Goal: Task Accomplishment & Management: Complete application form

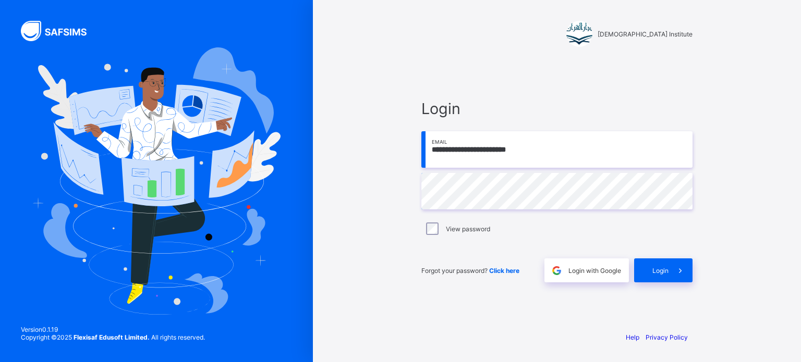
click at [579, 153] on input "**********" at bounding box center [556, 149] width 271 height 36
click at [526, 144] on input "**********" at bounding box center [556, 149] width 271 height 36
type input "**********"
click at [654, 277] on div "Login" at bounding box center [663, 271] width 58 height 24
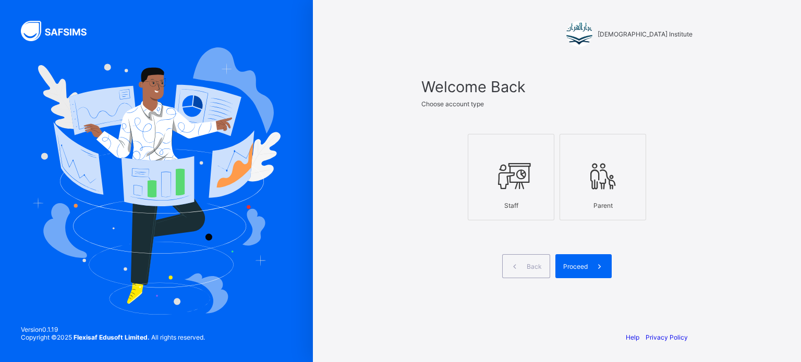
click at [479, 185] on div at bounding box center [510, 175] width 75 height 41
click at [581, 260] on div "Proceed" at bounding box center [583, 266] width 56 height 24
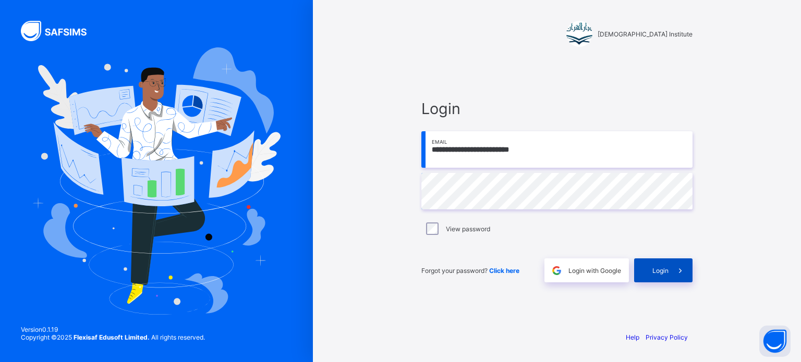
click at [655, 261] on div "Login" at bounding box center [663, 271] width 58 height 24
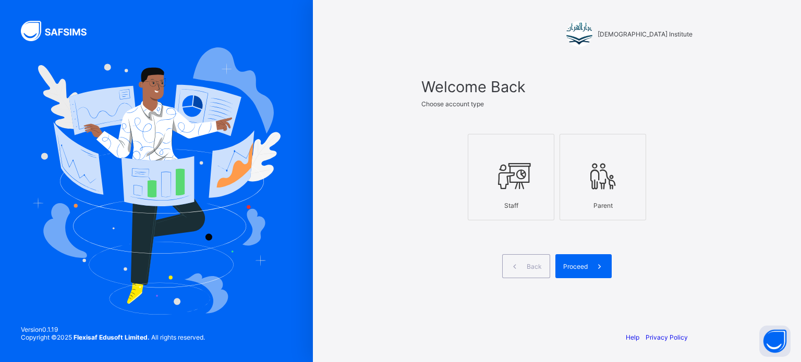
click at [526, 178] on icon at bounding box center [511, 176] width 36 height 31
click at [569, 259] on div "Proceed" at bounding box center [583, 266] width 56 height 24
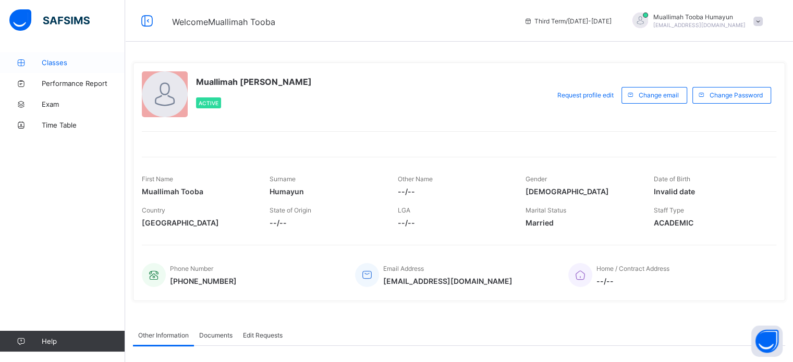
click at [55, 55] on link "Classes" at bounding box center [62, 62] width 125 height 21
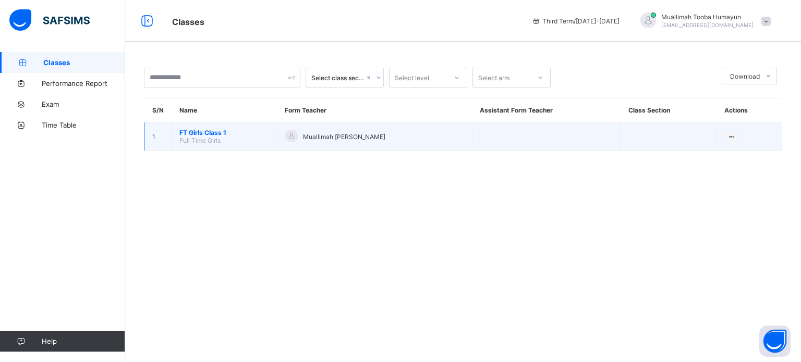
click at [198, 133] on span "FT Girls Class 1" at bounding box center [224, 133] width 90 height 8
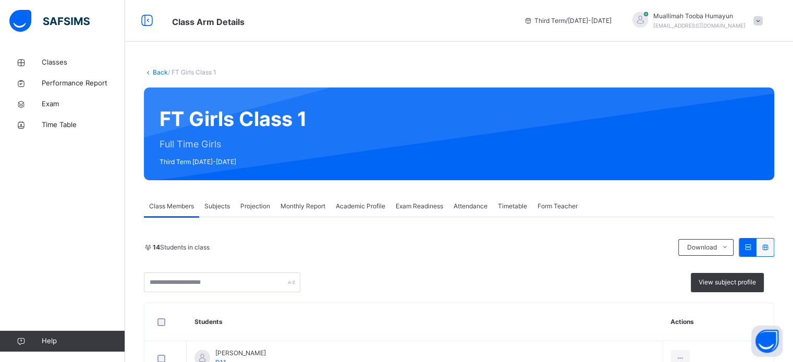
click at [246, 205] on span "Projection" at bounding box center [255, 206] width 30 height 9
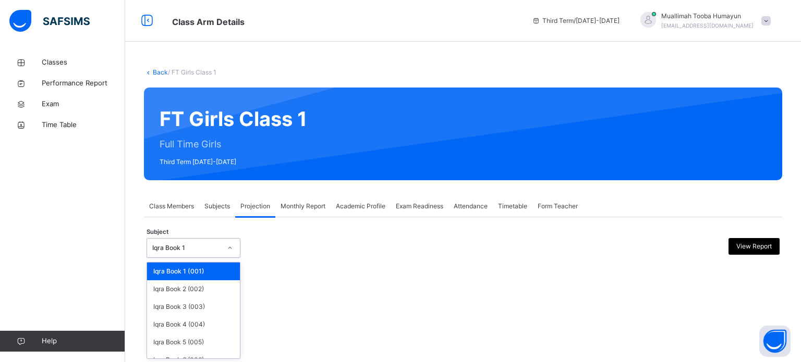
click at [200, 250] on div "Iqra Book 1" at bounding box center [186, 247] width 69 height 9
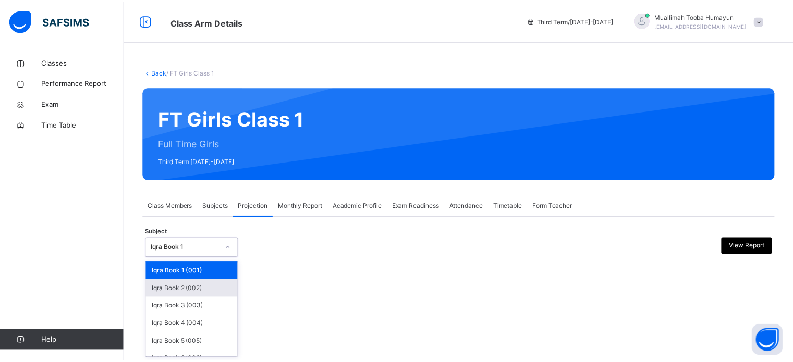
scroll to position [55, 0]
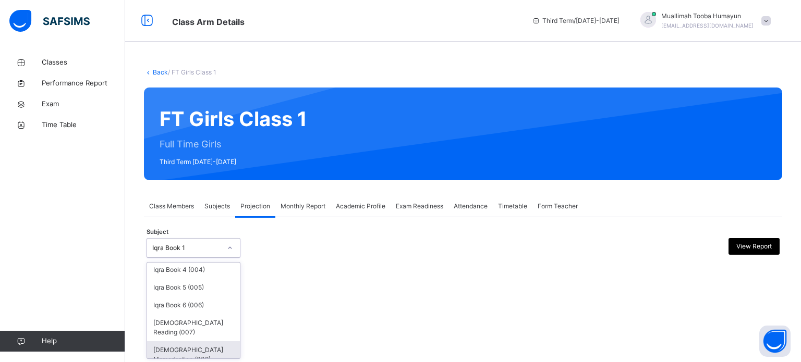
drag, startPoint x: 173, startPoint y: 330, endPoint x: 173, endPoint y: 339, distance: 8.9
click at [173, 339] on div "Iqra Book 1 (001) Iqra Book 2 (002) Iqra Book 3 (003) Iqra Book 4 (004) Iqra Bo…" at bounding box center [193, 311] width 93 height 96
click at [173, 341] on div "[DEMOGRAPHIC_DATA] Memorisation (008)" at bounding box center [193, 354] width 93 height 27
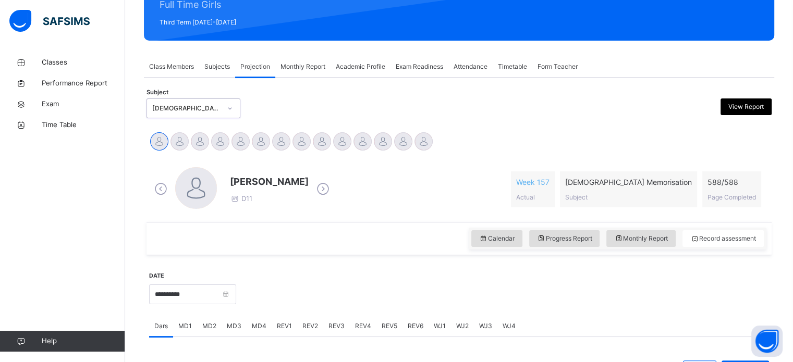
scroll to position [184, 0]
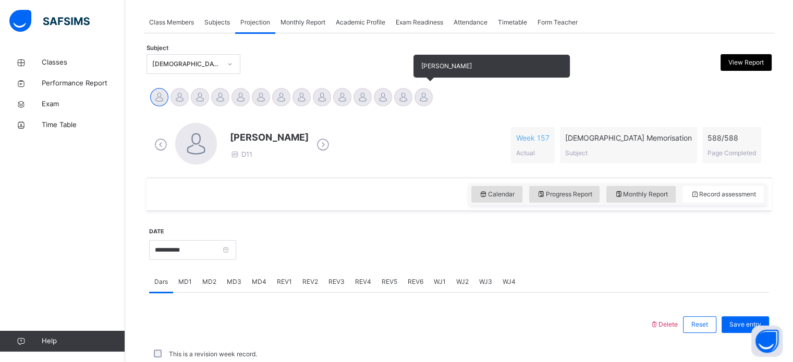
click at [424, 99] on div at bounding box center [423, 97] width 18 height 18
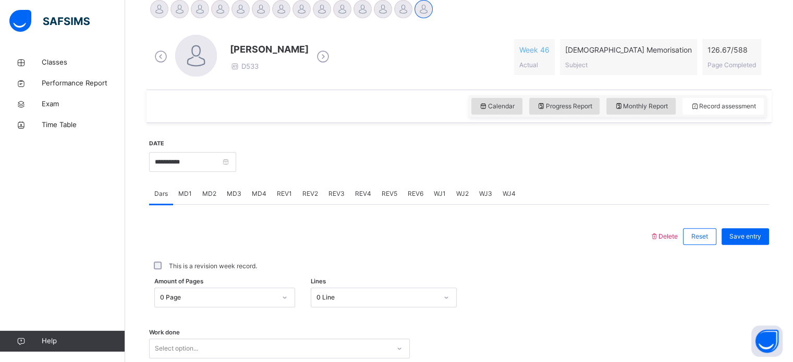
scroll to position [389, 0]
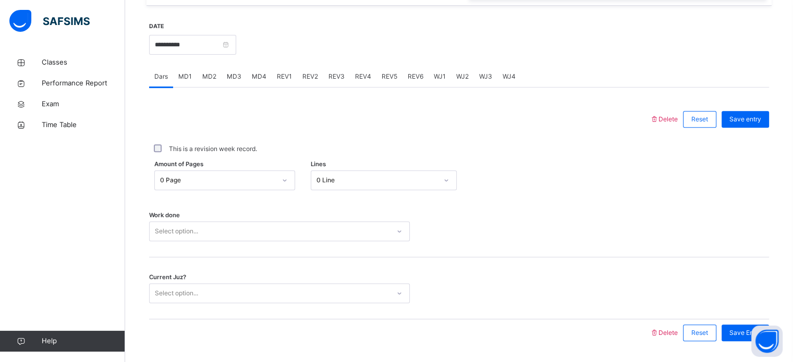
click at [199, 66] on div "MD2" at bounding box center [209, 76] width 25 height 21
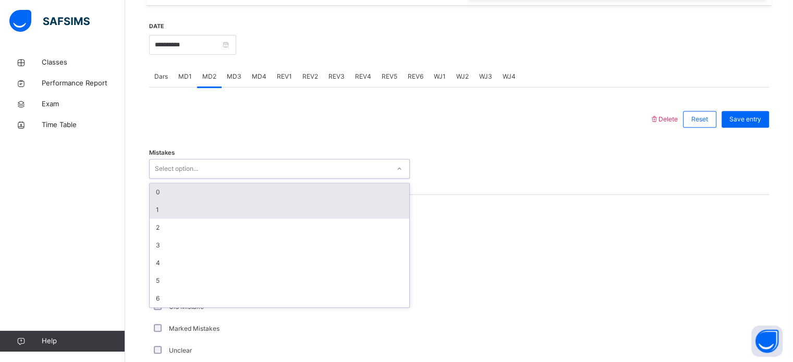
drag, startPoint x: 204, startPoint y: 163, endPoint x: 163, endPoint y: 207, distance: 60.9
click at [163, 179] on div "option 0 focused, 1 of 7. 7 results available. Use Up and Down to choose option…" at bounding box center [279, 169] width 261 height 20
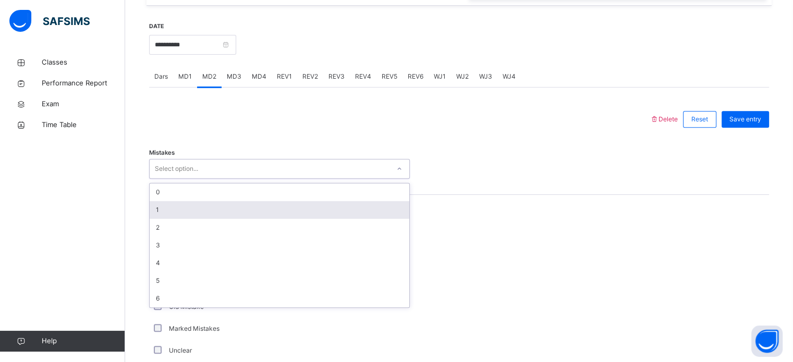
click at [163, 207] on div "1" at bounding box center [280, 210] width 260 height 18
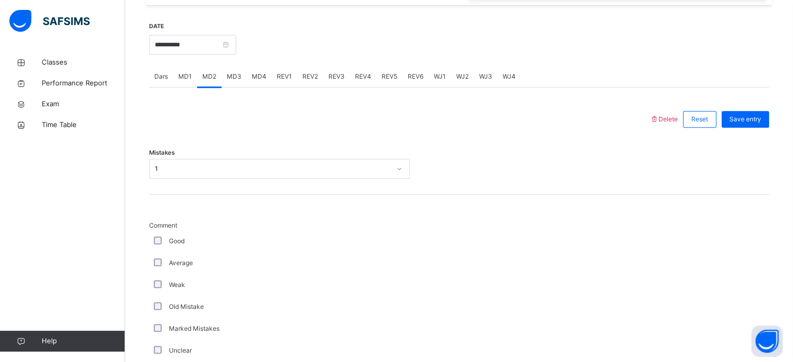
click at [155, 262] on div "Average" at bounding box center [279, 263] width 261 height 22
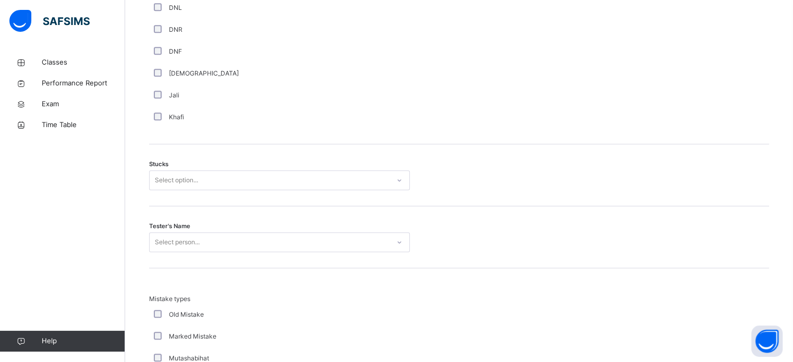
scroll to position [828, 0]
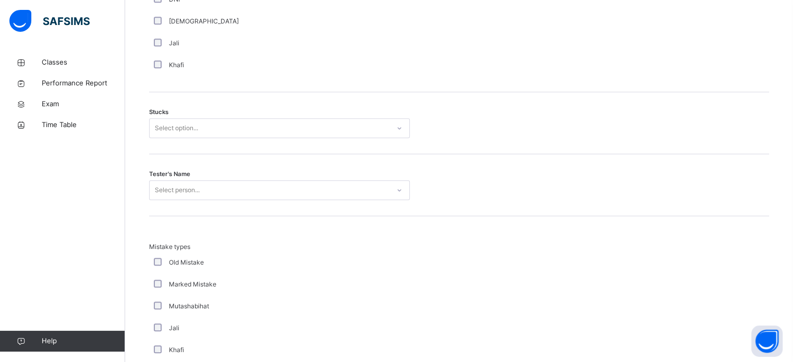
click at [199, 125] on div "Select option..." at bounding box center [270, 128] width 240 height 16
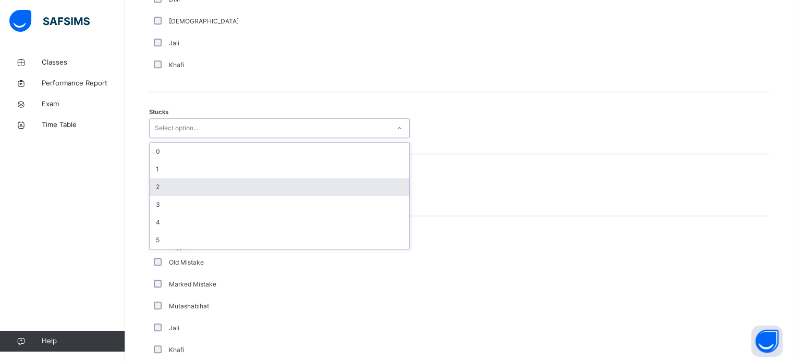
click at [175, 183] on div "2" at bounding box center [280, 187] width 260 height 18
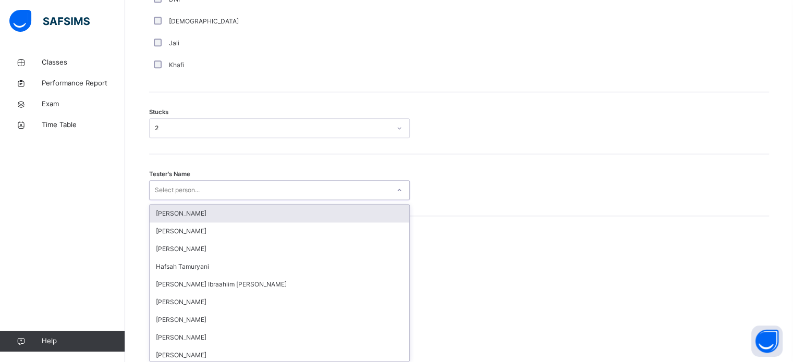
click at [175, 183] on div "Select person..." at bounding box center [177, 190] width 45 height 20
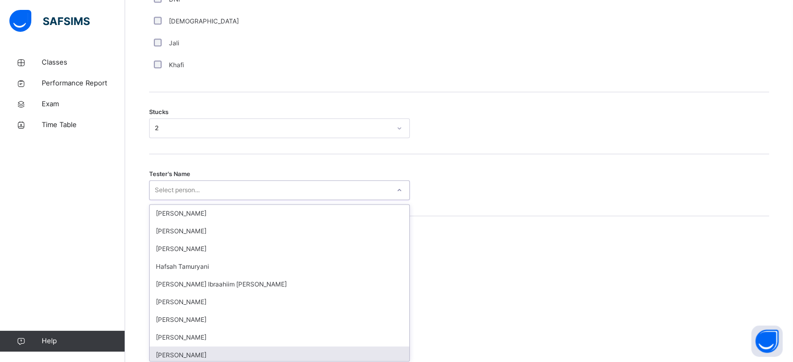
click at [170, 356] on div "[PERSON_NAME]" at bounding box center [280, 356] width 260 height 18
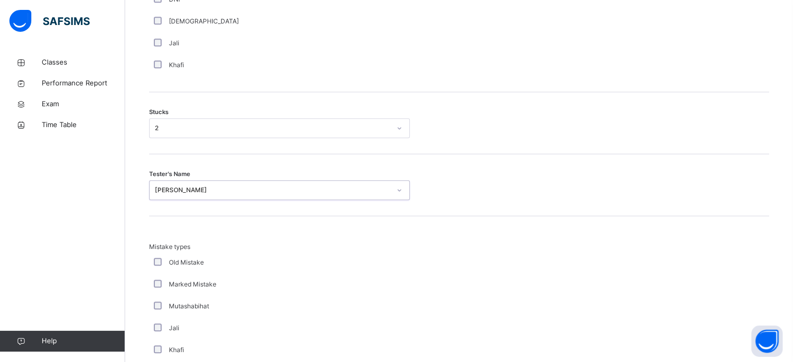
scroll to position [1022, 0]
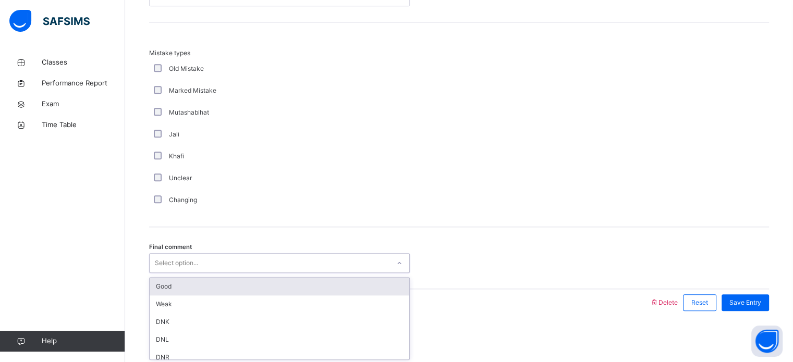
click at [174, 267] on div "Select option..." at bounding box center [176, 263] width 43 height 20
click at [161, 282] on div "Good" at bounding box center [280, 287] width 260 height 18
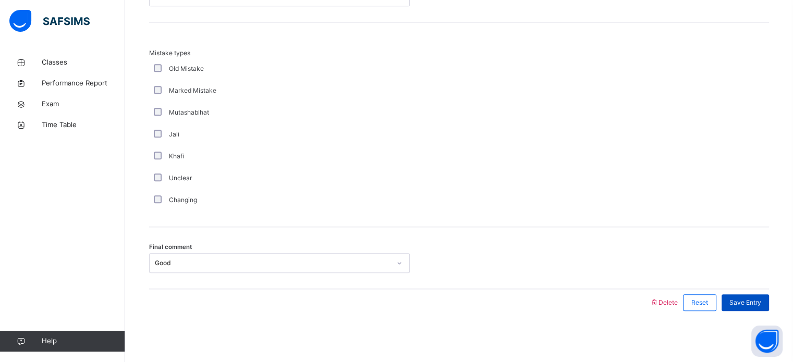
click at [749, 300] on span "Save Entry" at bounding box center [745, 302] width 32 height 9
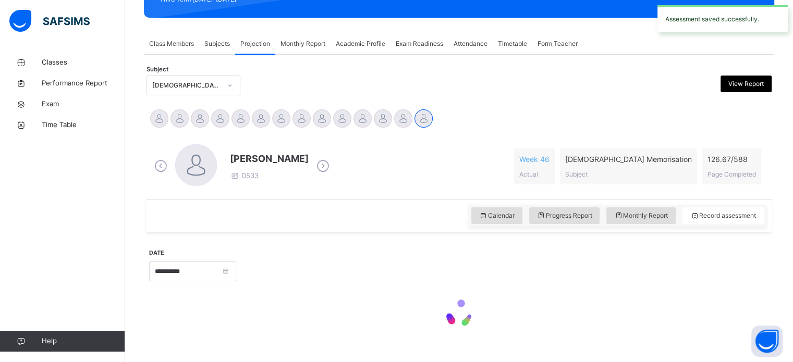
scroll to position [154, 0]
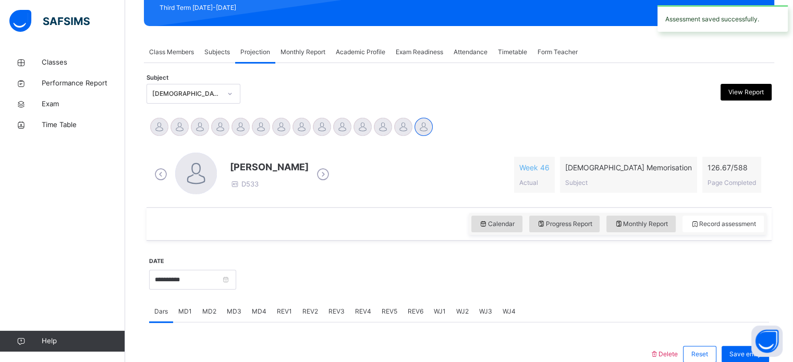
click at [287, 308] on span "REV1" at bounding box center [284, 311] width 15 height 9
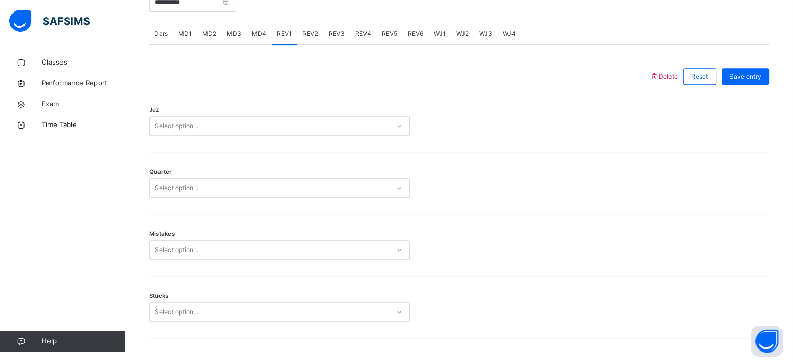
scroll to position [433, 0]
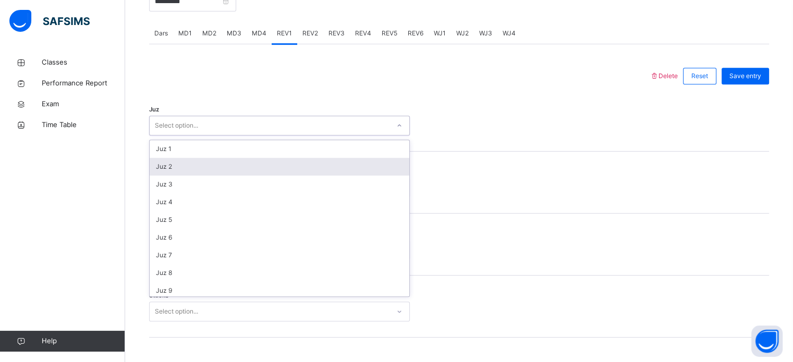
drag, startPoint x: 212, startPoint y: 116, endPoint x: 183, endPoint y: 170, distance: 61.8
click at [183, 136] on div "option Juz 2 focused, 2 of 30. 30 results available. Use Up and Down to choose …" at bounding box center [279, 126] width 261 height 20
click at [183, 170] on div "Juz 2" at bounding box center [280, 167] width 260 height 18
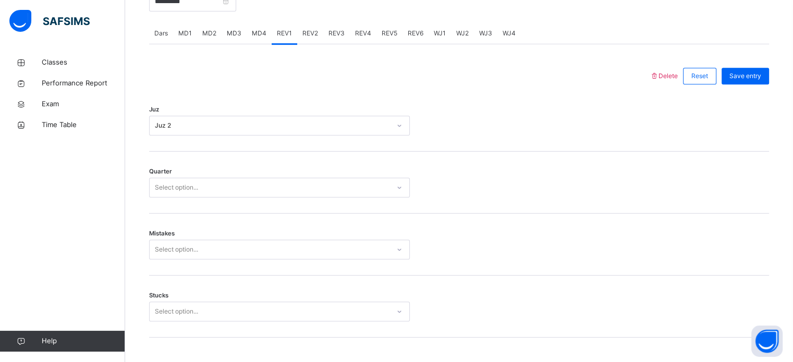
click at [168, 198] on div "Quarter Select option..." at bounding box center [459, 183] width 620 height 62
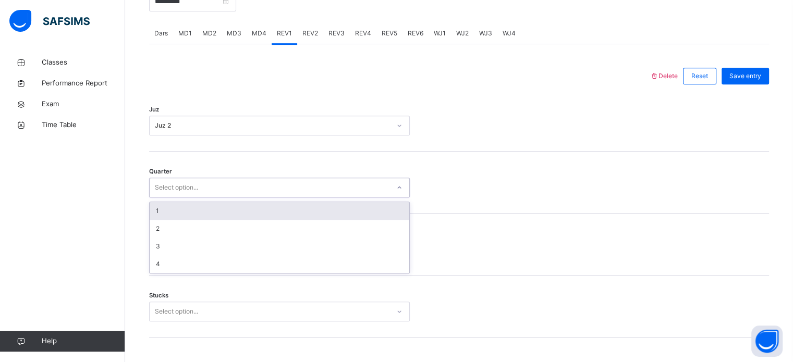
click at [160, 189] on div "Select option..." at bounding box center [176, 188] width 43 height 20
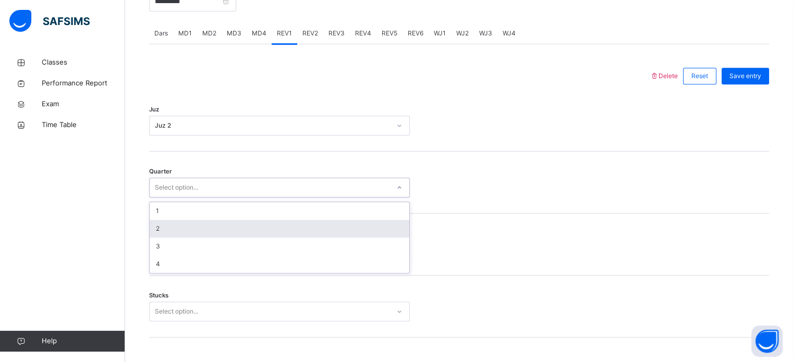
click at [149, 226] on div "1 2 3 4" at bounding box center [279, 238] width 261 height 72
click at [162, 226] on div "2" at bounding box center [280, 229] width 260 height 18
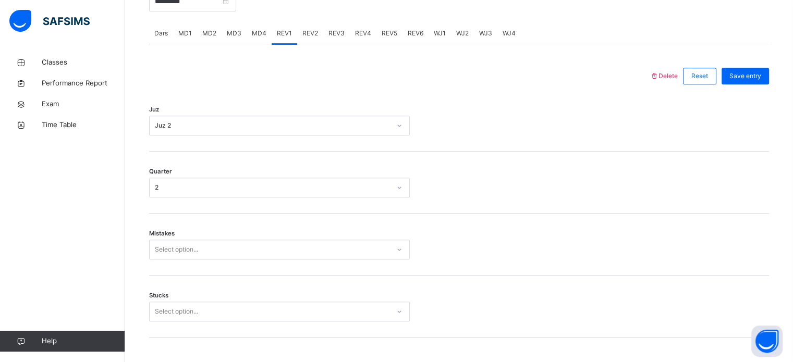
click at [162, 226] on div "Mistakes Select option..." at bounding box center [459, 245] width 620 height 62
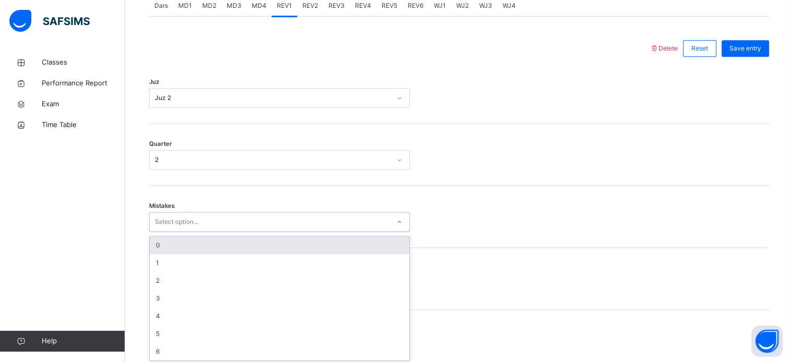
click at [162, 232] on div "option 0 focused, 1 of 7. 7 results available. Use Up and Down to choose option…" at bounding box center [279, 222] width 261 height 20
click at [159, 243] on div "0" at bounding box center [280, 243] width 260 height 18
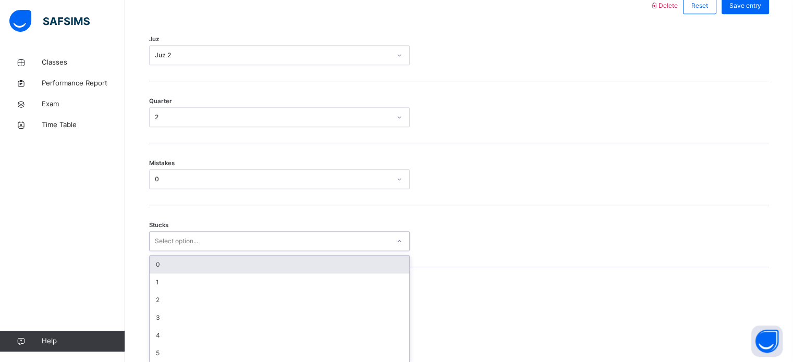
scroll to position [507, 0]
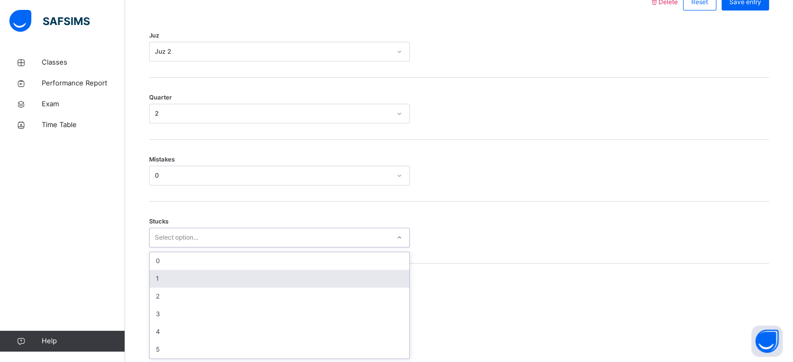
drag, startPoint x: 164, startPoint y: 283, endPoint x: 161, endPoint y: 272, distance: 11.9
click at [161, 248] on div "option 1 focused, 2 of 6. 6 results available. Use Up and Down to choose option…" at bounding box center [279, 238] width 261 height 20
click at [161, 272] on div "1" at bounding box center [280, 279] width 260 height 18
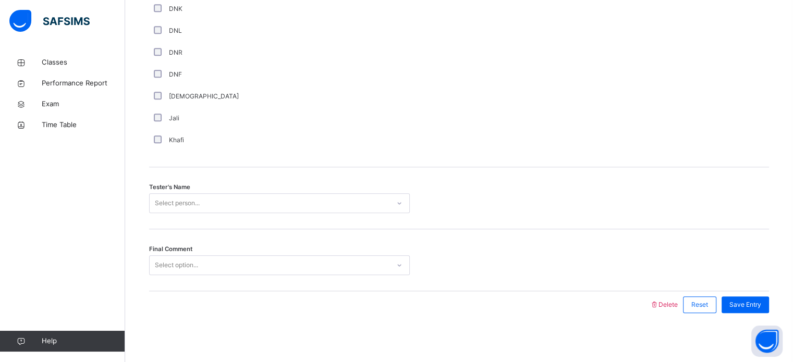
scroll to position [942, 0]
click at [199, 183] on div "Tester's Name Select person..." at bounding box center [459, 196] width 620 height 62
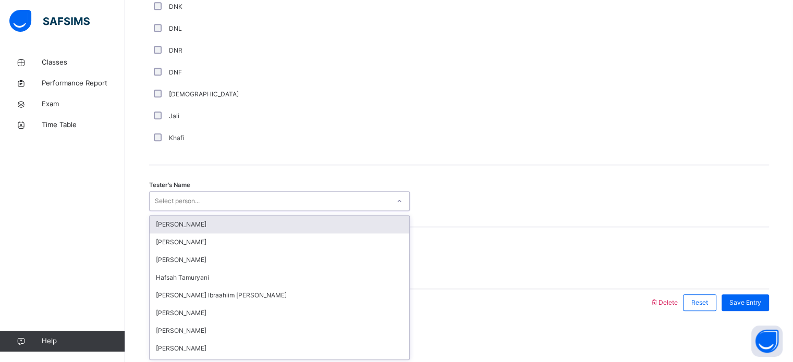
click at [196, 196] on div "Select person..." at bounding box center [177, 201] width 45 height 20
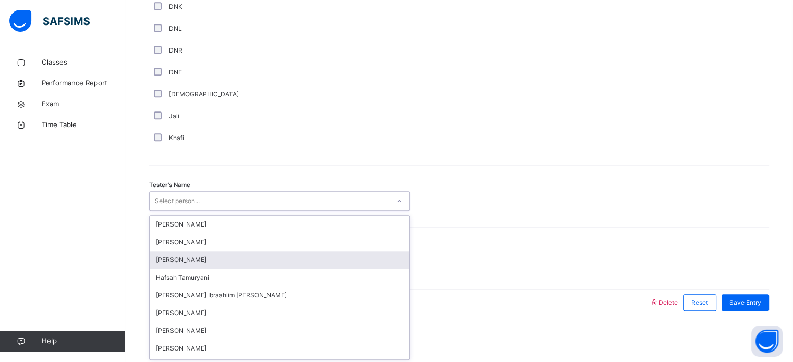
scroll to position [54, 0]
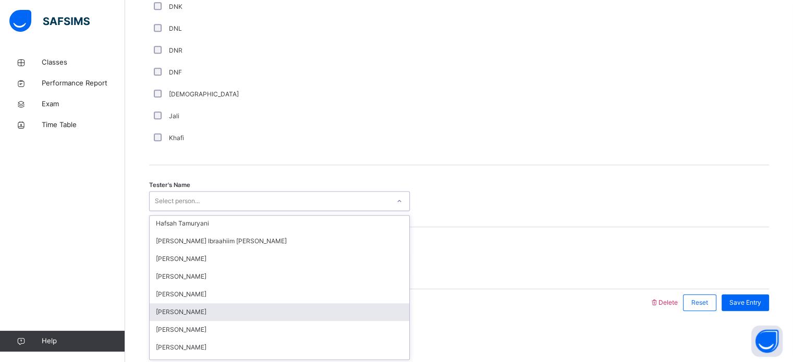
click at [166, 316] on div "[PERSON_NAME]" at bounding box center [280, 312] width 260 height 18
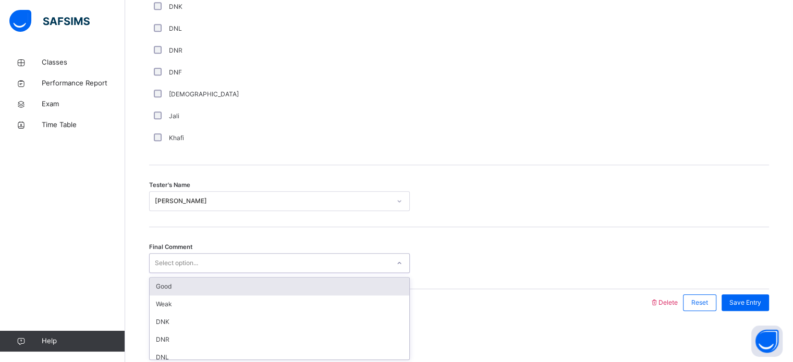
click at [170, 268] on div "Select option..." at bounding box center [176, 263] width 43 height 20
click at [159, 286] on div "Good" at bounding box center [280, 287] width 260 height 18
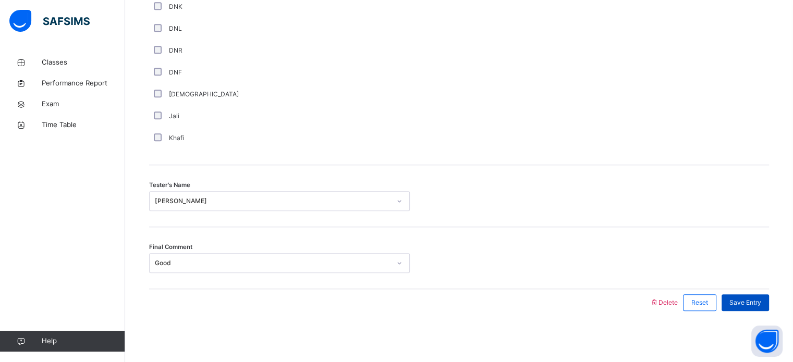
click at [756, 298] on span "Save Entry" at bounding box center [745, 302] width 32 height 9
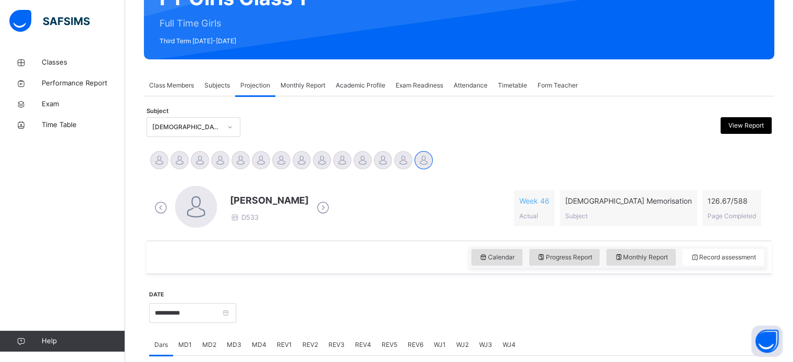
scroll to position [119, 0]
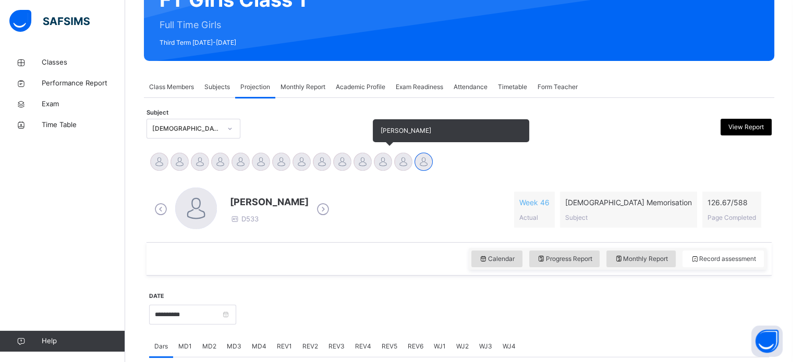
click at [383, 164] on div at bounding box center [383, 162] width 18 height 18
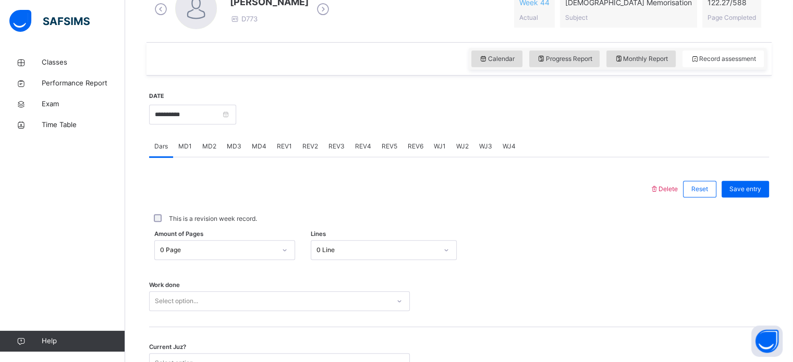
scroll to position [322, 0]
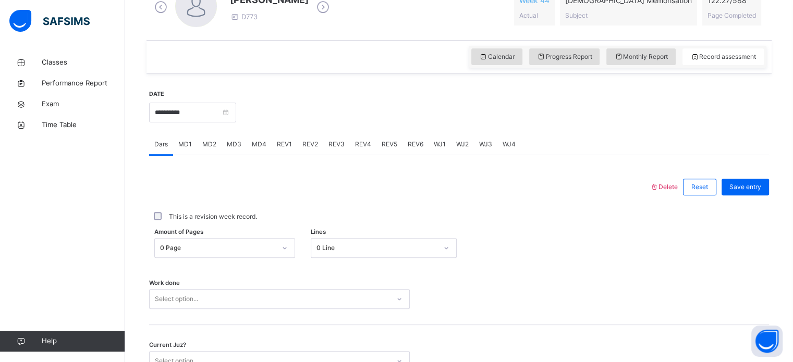
click at [206, 150] on div "MD2" at bounding box center [209, 144] width 25 height 21
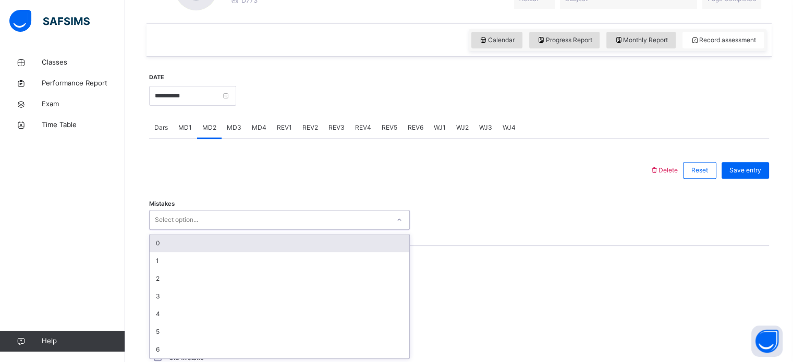
scroll to position [339, 0]
click at [169, 243] on div "0" at bounding box center [280, 243] width 260 height 18
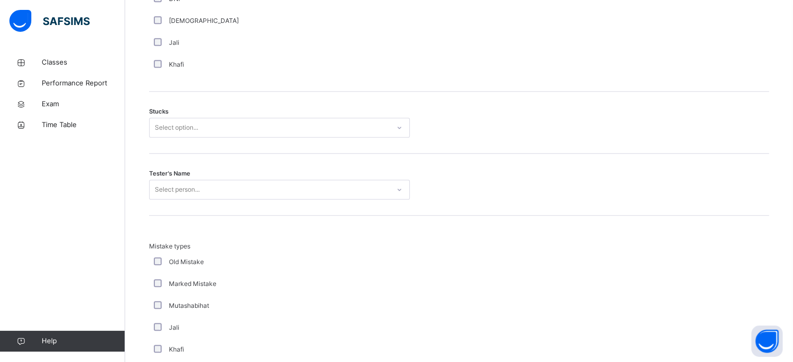
scroll to position [782, 0]
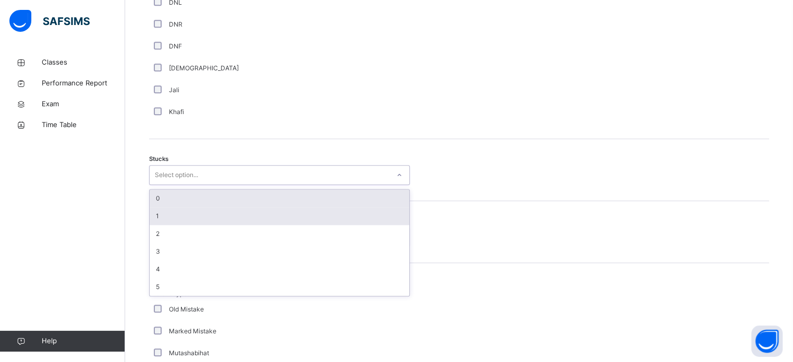
click at [180, 210] on div "1" at bounding box center [280, 216] width 260 height 18
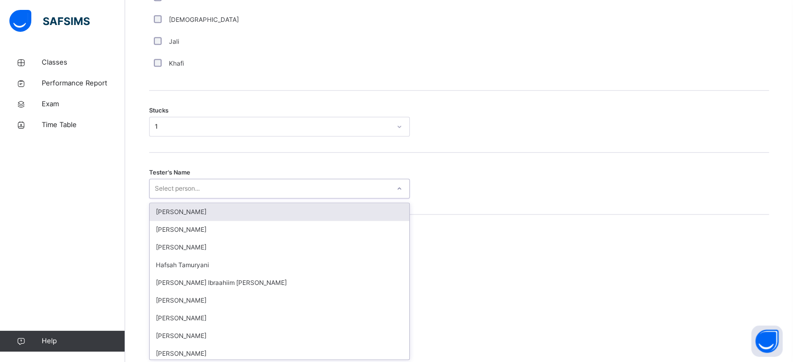
scroll to position [831, 0]
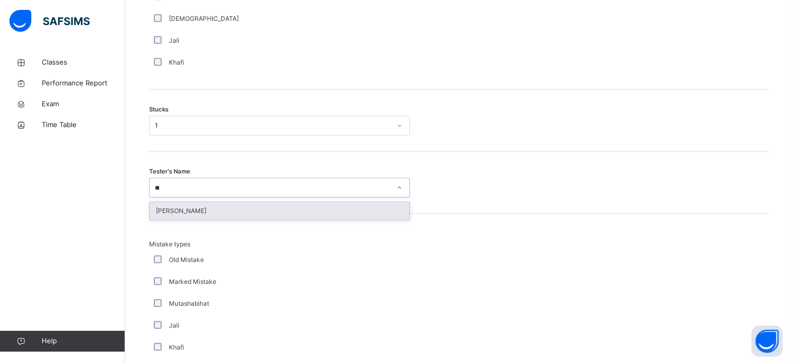
type input "**"
click at [197, 209] on div "Tester's Name option [PERSON_NAME] focused, 10 of 45. 1 result available for se…" at bounding box center [459, 183] width 620 height 62
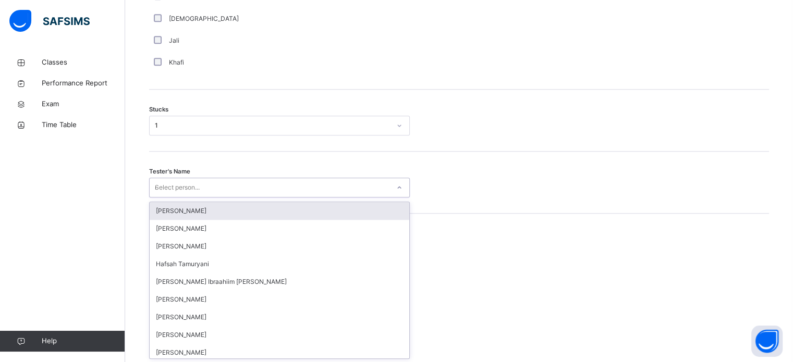
type input "**"
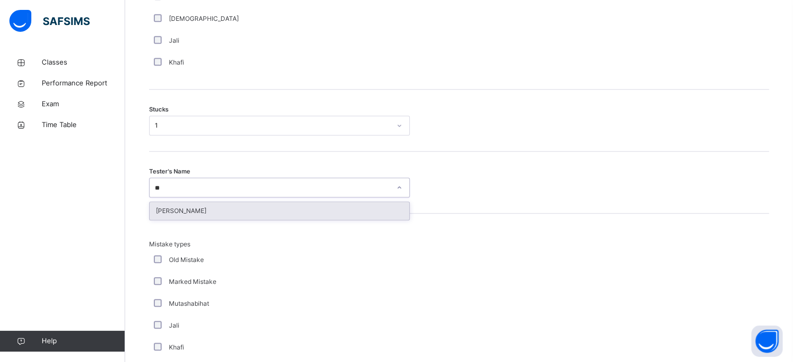
click at [201, 213] on div "[PERSON_NAME]" at bounding box center [280, 211] width 260 height 18
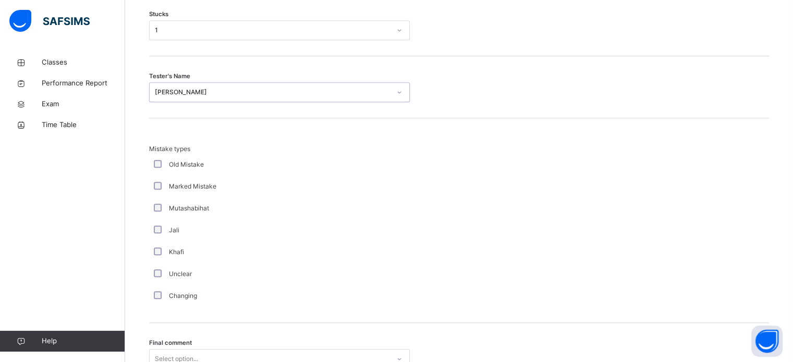
scroll to position [1022, 0]
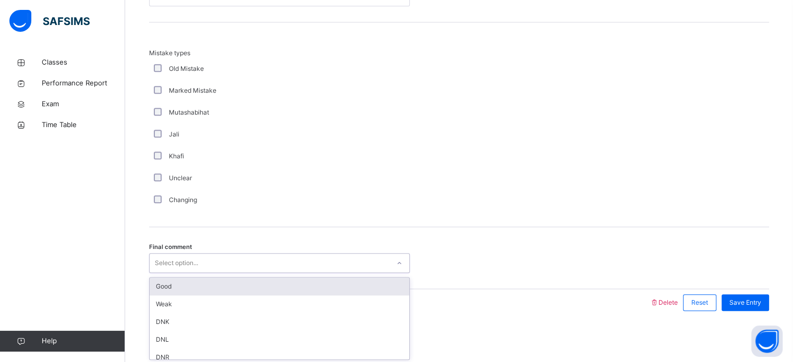
click at [250, 280] on div "Good" at bounding box center [280, 287] width 260 height 18
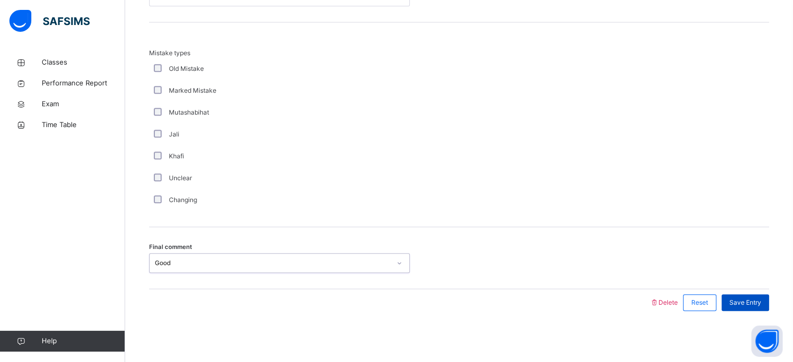
click at [757, 308] on div "Save Entry" at bounding box center [745, 303] width 47 height 17
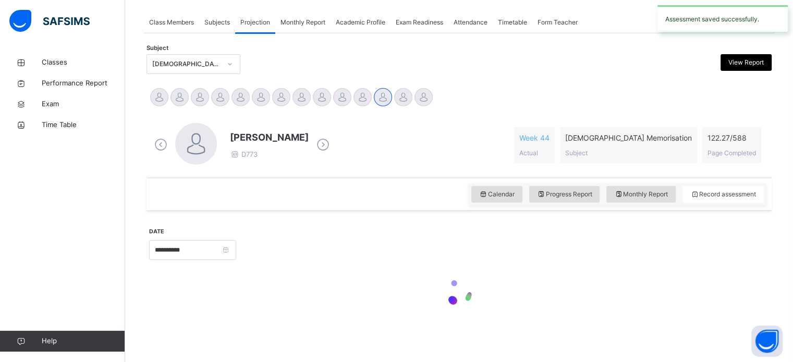
scroll to position [420, 0]
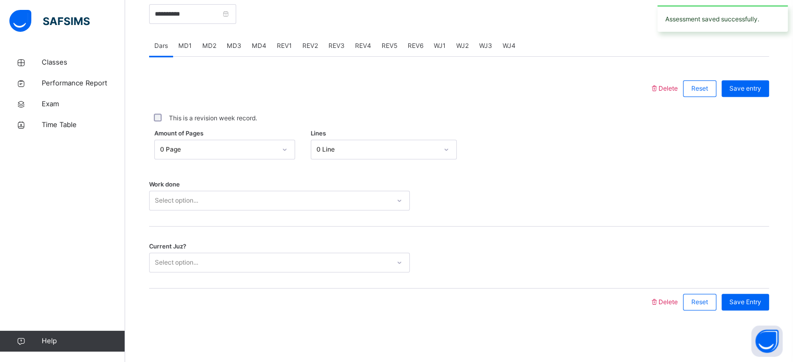
click at [282, 44] on span "REV1" at bounding box center [284, 45] width 15 height 9
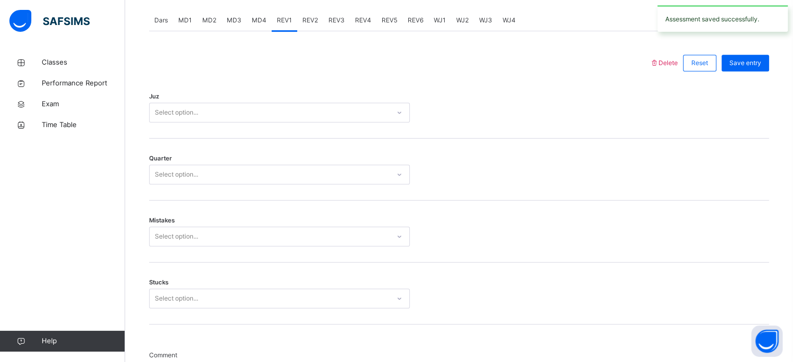
scroll to position [445, 0]
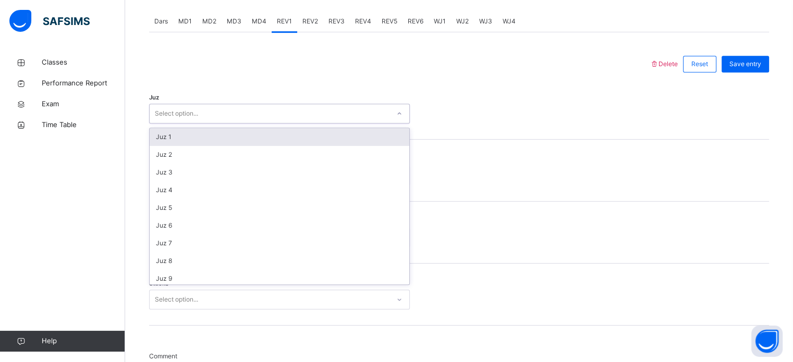
click at [185, 144] on div "Juz 1" at bounding box center [280, 137] width 260 height 18
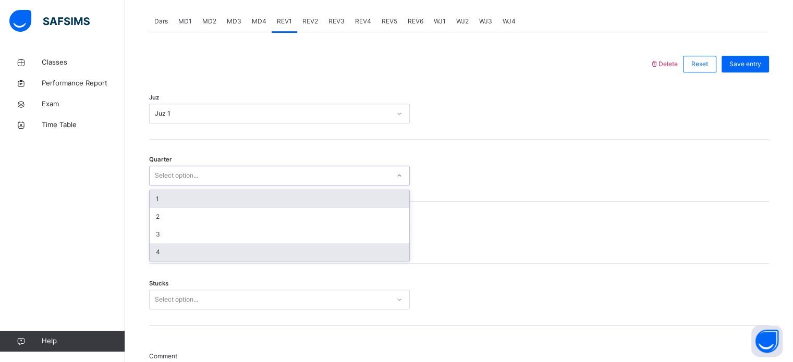
click at [175, 255] on div "4" at bounding box center [280, 252] width 260 height 18
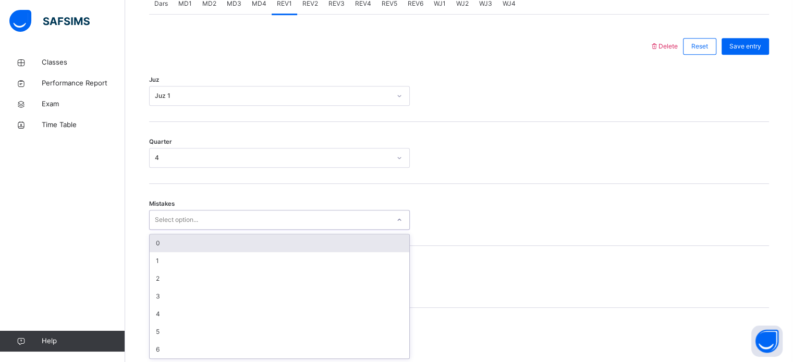
scroll to position [463, 0]
click at [178, 244] on div "0" at bounding box center [280, 243] width 260 height 18
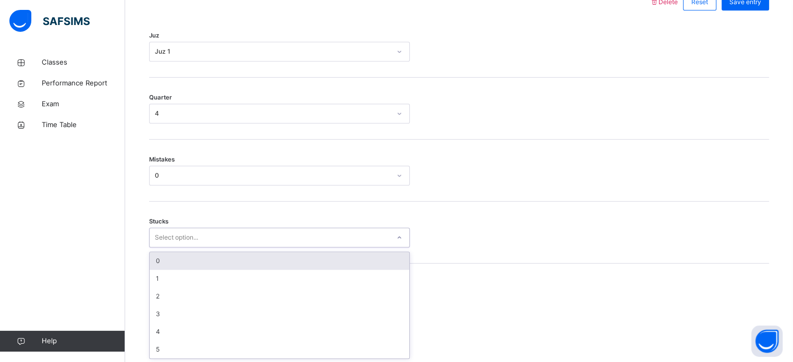
scroll to position [507, 0]
click at [179, 265] on div "0" at bounding box center [280, 261] width 260 height 18
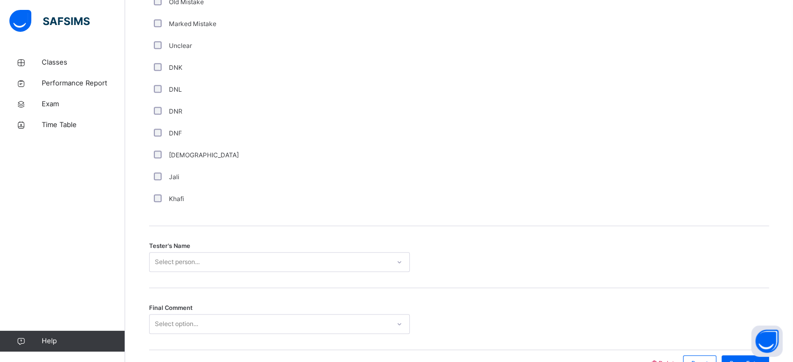
scroll to position [942, 0]
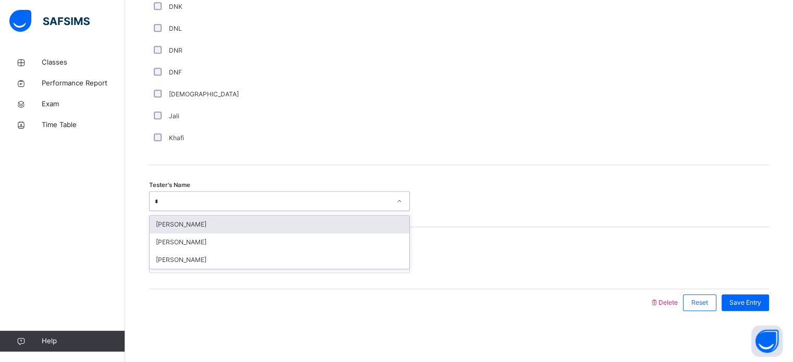
type input "**"
click at [222, 223] on div "[PERSON_NAME]" at bounding box center [280, 225] width 260 height 18
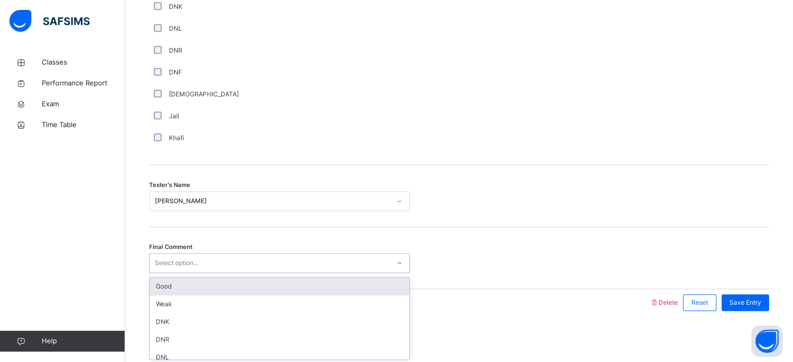
click at [191, 288] on div "Good" at bounding box center [280, 287] width 260 height 18
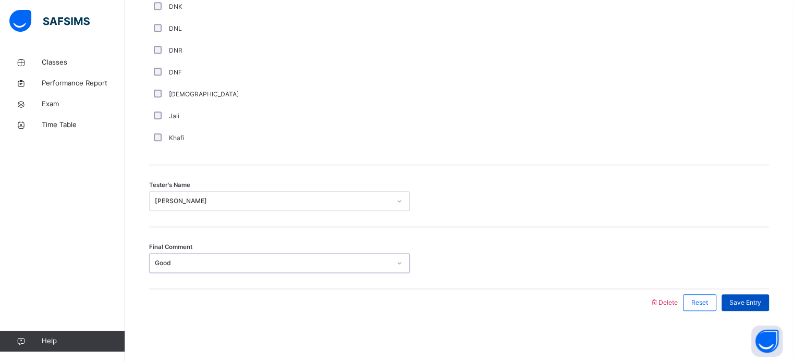
click at [757, 302] on span "Save Entry" at bounding box center [745, 302] width 32 height 9
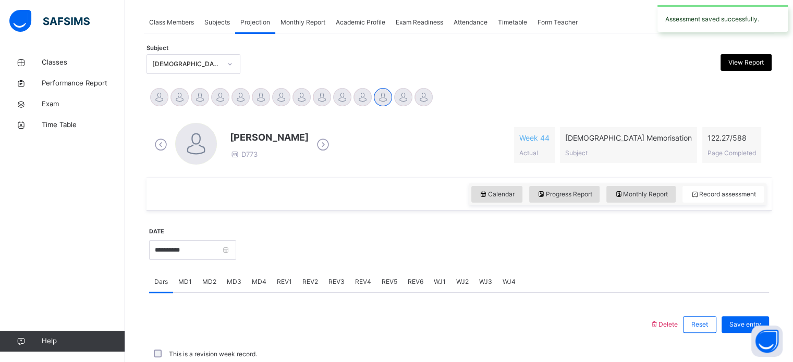
scroll to position [420, 0]
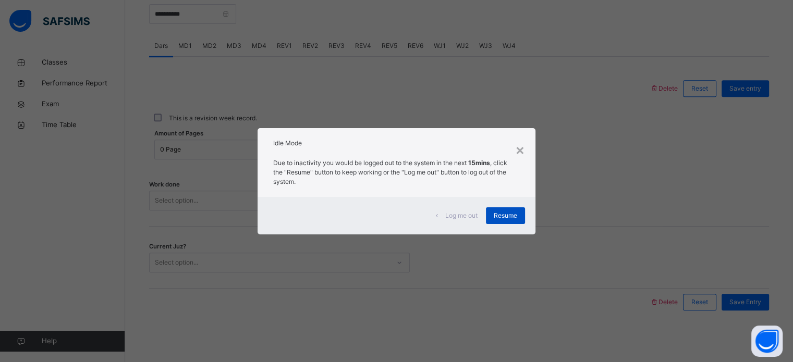
click at [511, 214] on span "Resume" at bounding box center [505, 215] width 23 height 9
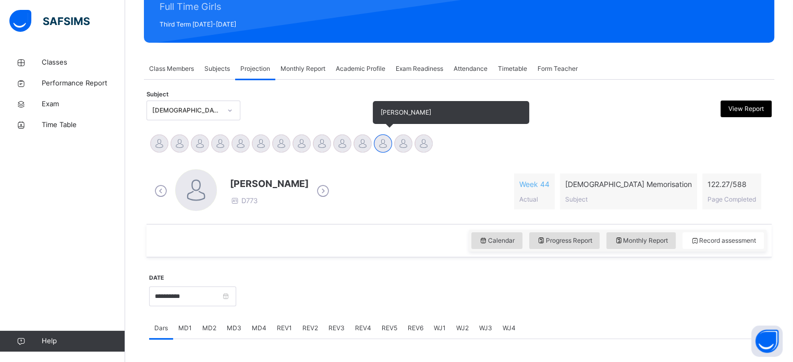
scroll to position [137, 0]
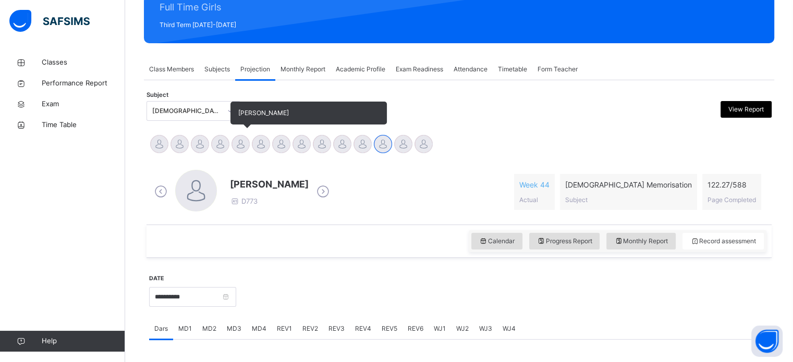
click at [244, 141] on div at bounding box center [240, 144] width 18 height 18
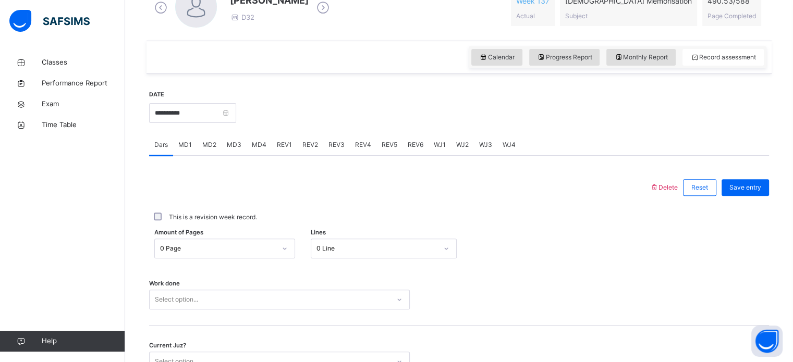
scroll to position [321, 0]
click at [278, 146] on span "REV1" at bounding box center [284, 144] width 15 height 9
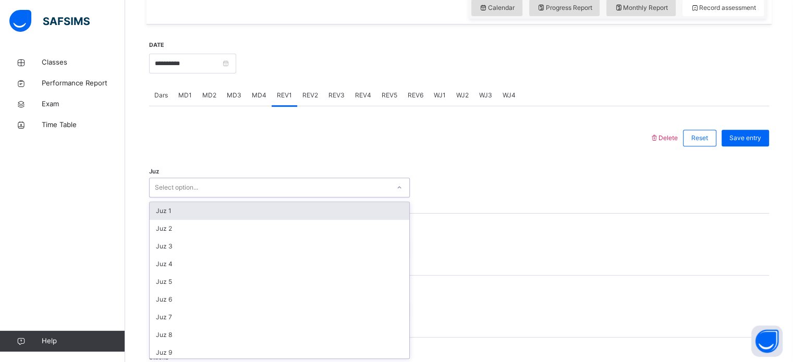
click at [204, 198] on div "option Juz 1 focused, 1 of 30. 30 results available. Use Up and Down to choose …" at bounding box center [279, 188] width 261 height 20
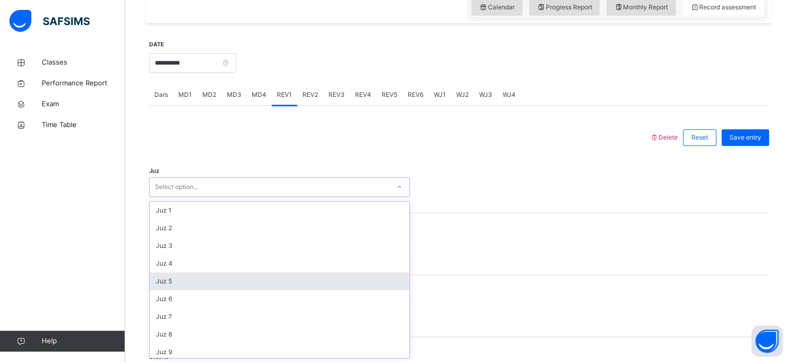
scroll to position [75, 0]
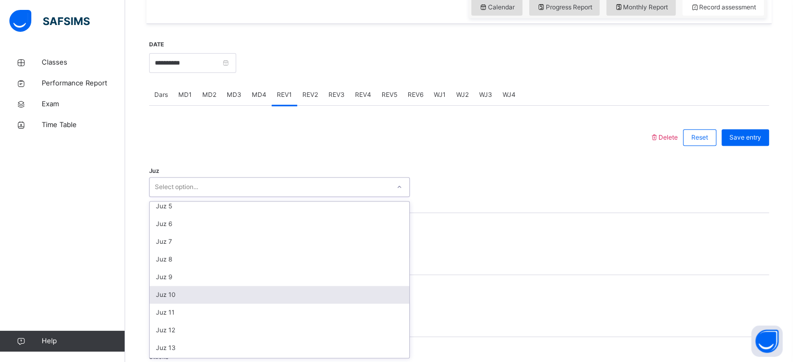
click at [174, 291] on div "Juz 10" at bounding box center [280, 295] width 260 height 18
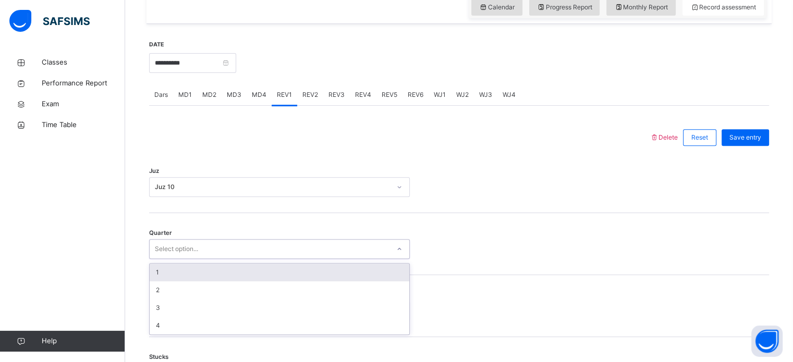
drag, startPoint x: 184, startPoint y: 242, endPoint x: 167, endPoint y: 266, distance: 29.1
click at [167, 259] on div "option 1 focused, 1 of 4. 4 results available. Use Up and Down to choose option…" at bounding box center [279, 249] width 261 height 20
click at [167, 266] on div "1" at bounding box center [280, 273] width 260 height 18
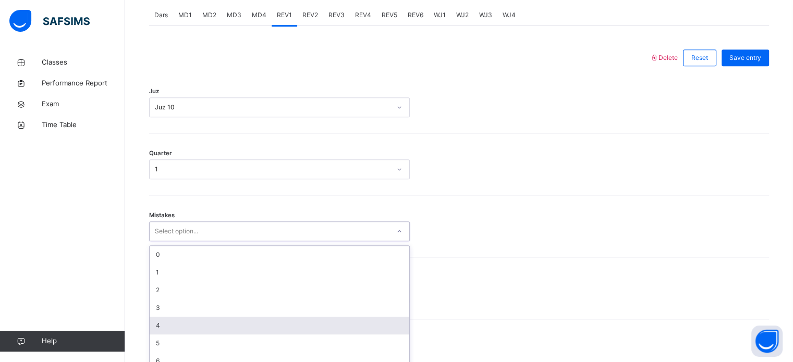
click at [177, 241] on div "option 4 focused, 5 of 7. 7 results available. Use Up and Down to choose option…" at bounding box center [279, 232] width 261 height 20
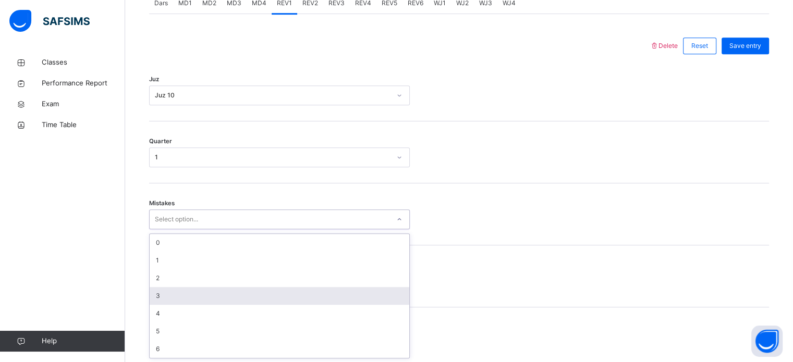
click at [180, 294] on div "3" at bounding box center [280, 296] width 260 height 18
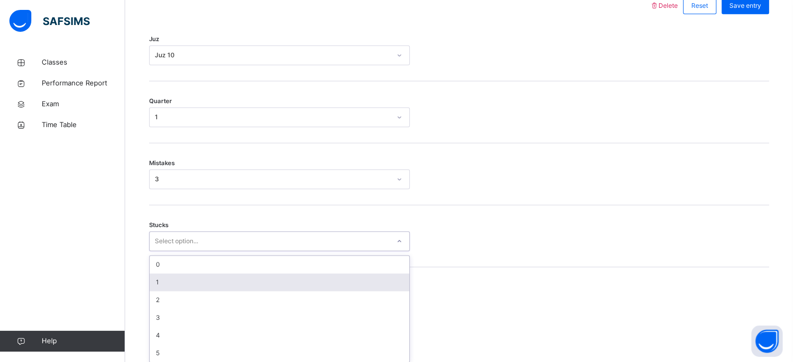
scroll to position [507, 0]
click at [198, 248] on div "option 1 focused, 2 of 6. 6 results available. Use Up and Down to choose option…" at bounding box center [279, 238] width 261 height 20
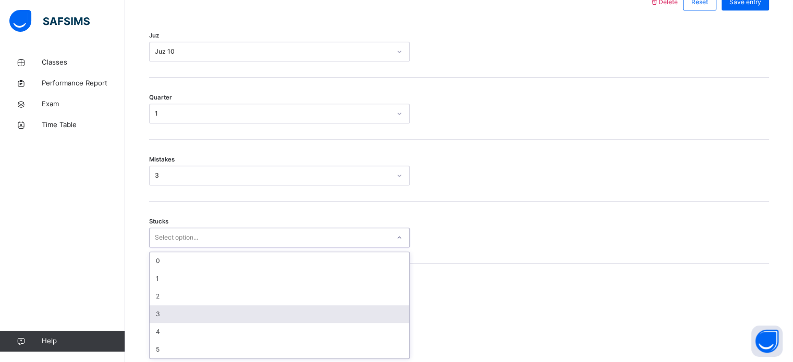
click at [173, 310] on div "3" at bounding box center [280, 315] width 260 height 18
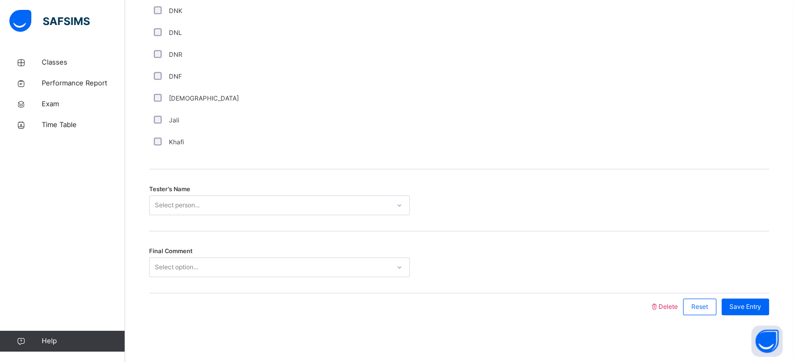
scroll to position [942, 0]
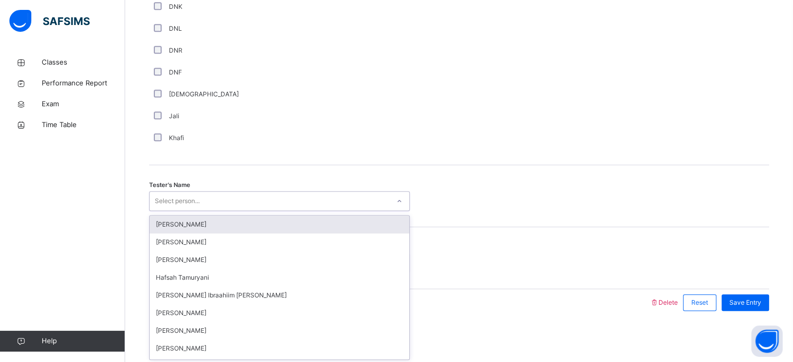
click at [198, 194] on div "Select person..." at bounding box center [177, 201] width 45 height 20
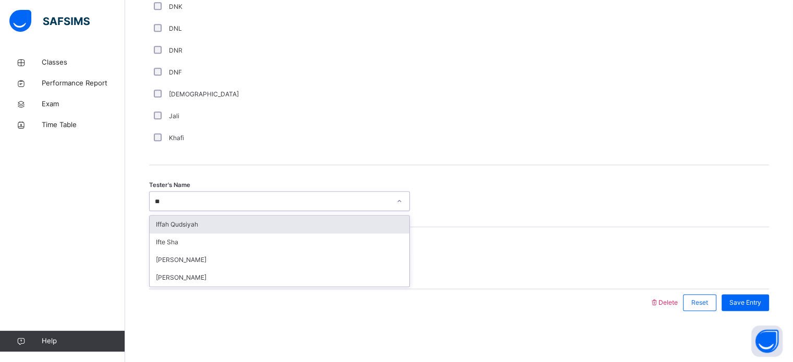
type input "***"
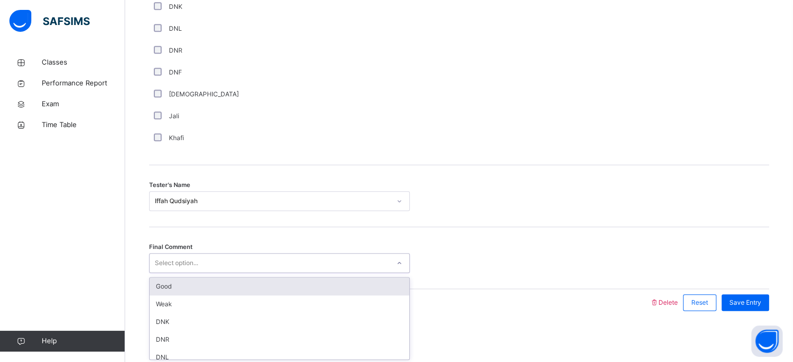
click at [219, 258] on div "Select option..." at bounding box center [270, 263] width 240 height 16
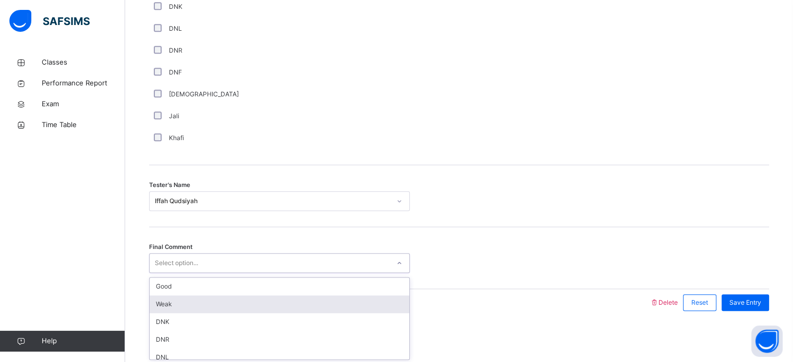
click at [183, 302] on div "Weak" at bounding box center [280, 305] width 260 height 18
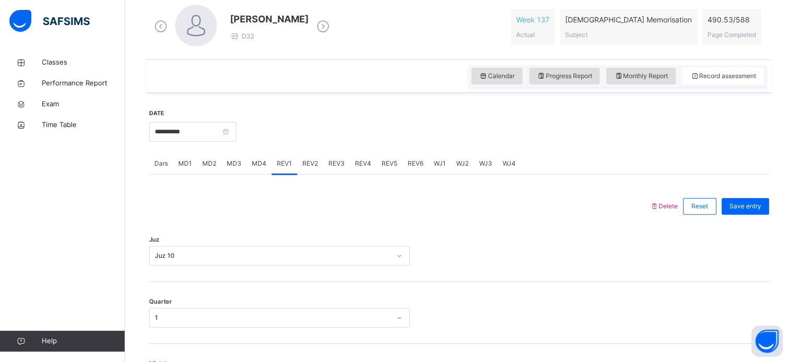
scroll to position [303, 0]
click at [761, 204] on span "Save entry" at bounding box center [745, 205] width 32 height 9
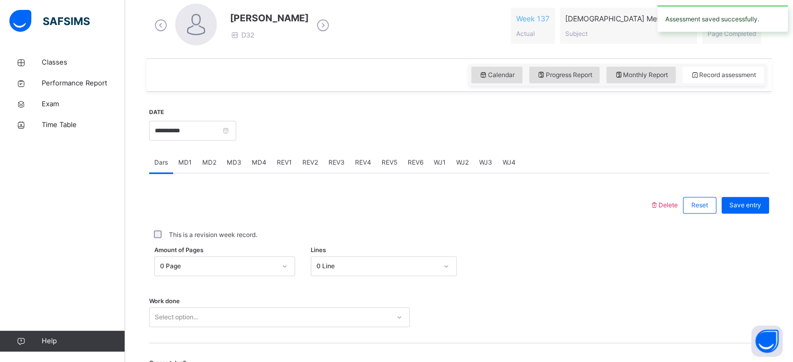
click at [307, 166] on span "REV2" at bounding box center [310, 162] width 16 height 9
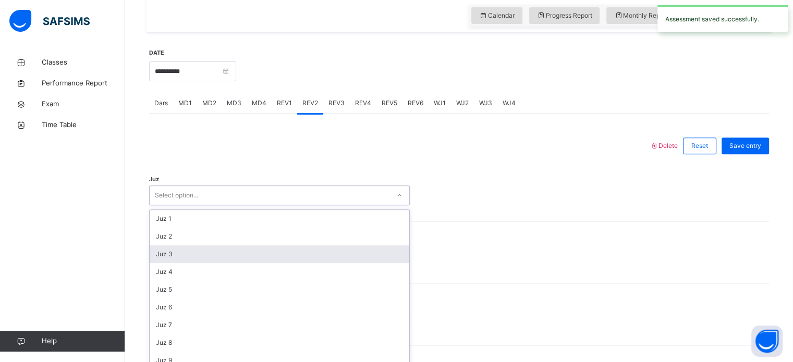
click at [191, 205] on div "option Juz 3 focused, 3 of 30. 30 results available. Use Up and Down to choose …" at bounding box center [279, 196] width 261 height 20
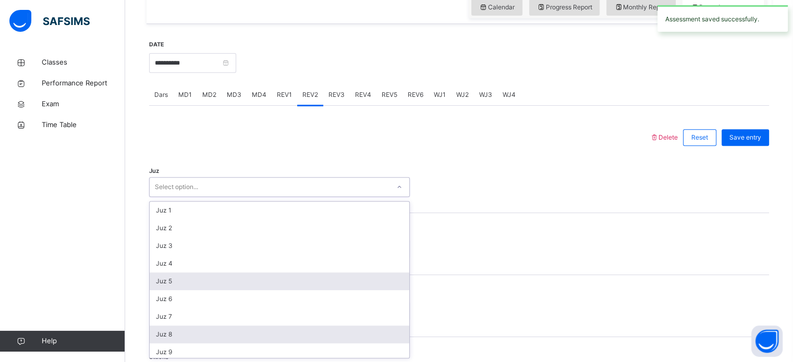
scroll to position [52, 0]
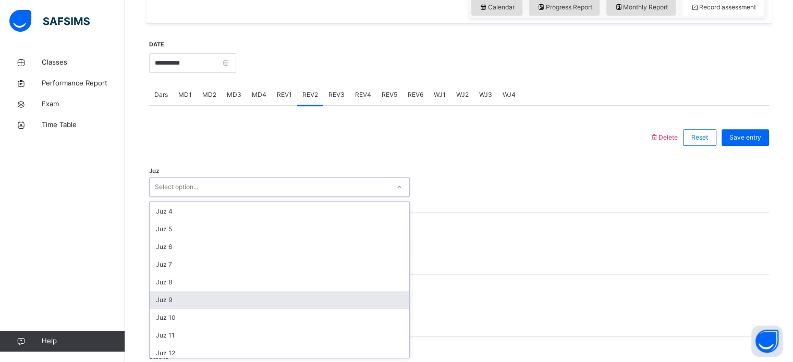
click at [184, 293] on div "Juz 9" at bounding box center [280, 300] width 260 height 18
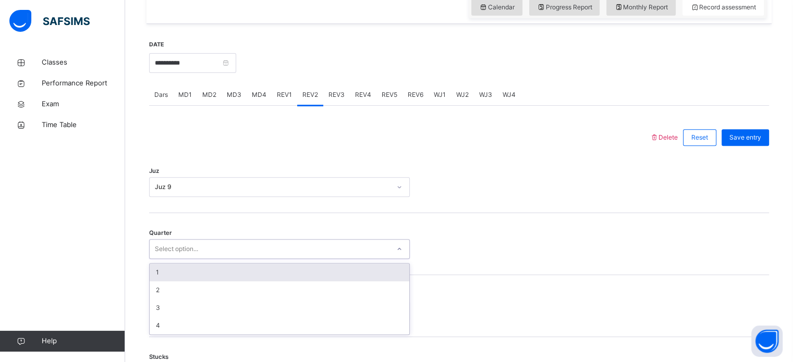
click at [173, 248] on div "Select option..." at bounding box center [176, 249] width 43 height 20
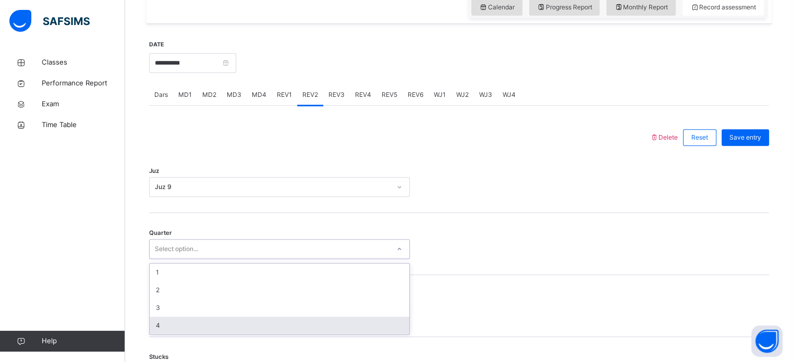
click at [175, 317] on div "4" at bounding box center [280, 326] width 260 height 18
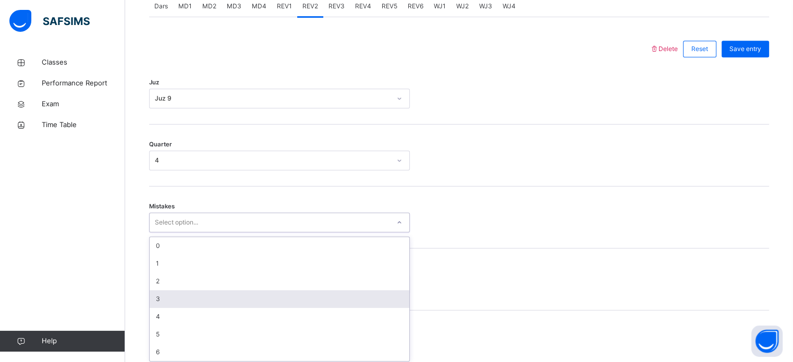
click at [175, 233] on div "option 3 focused, 4 of 7. 7 results available. Use Up and Down to choose option…" at bounding box center [279, 223] width 261 height 20
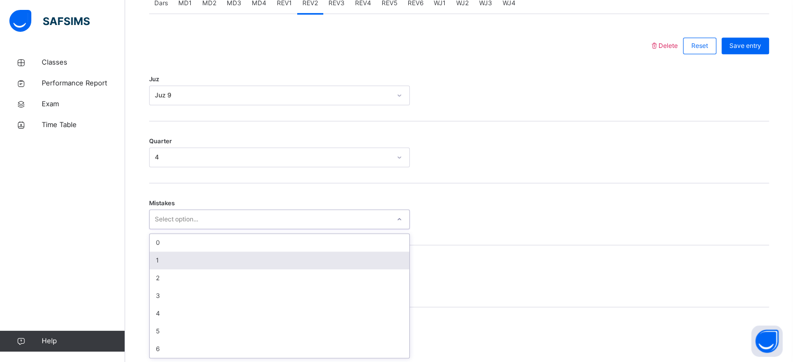
click at [166, 262] on div "1" at bounding box center [280, 261] width 260 height 18
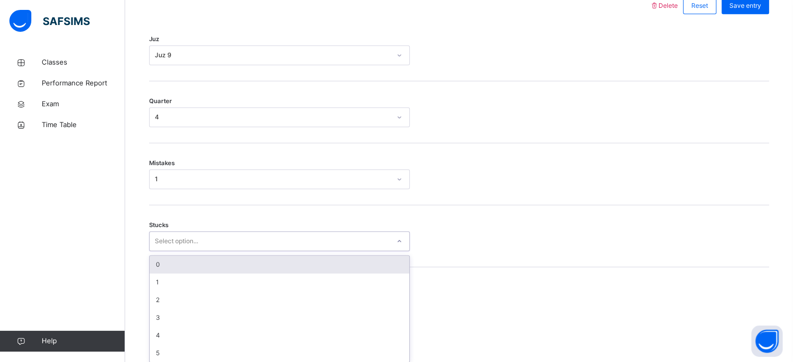
click at [179, 251] on div "option 0 focused, 1 of 6. 6 results available. Use Up and Down to choose option…" at bounding box center [279, 241] width 261 height 20
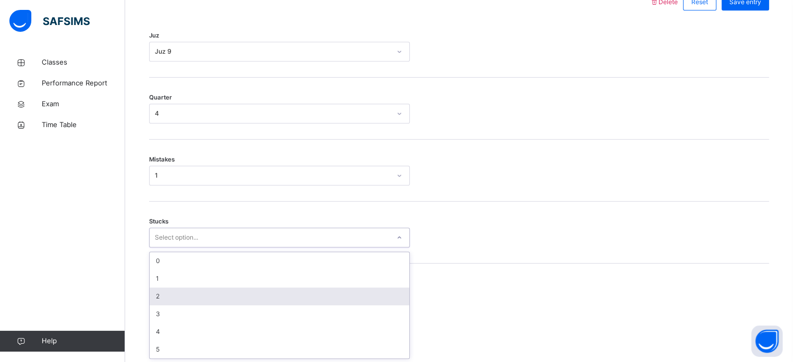
click at [164, 289] on div "2" at bounding box center [280, 297] width 260 height 18
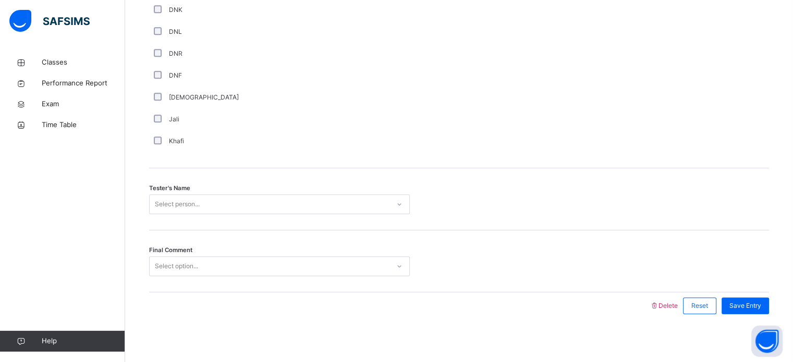
scroll to position [942, 0]
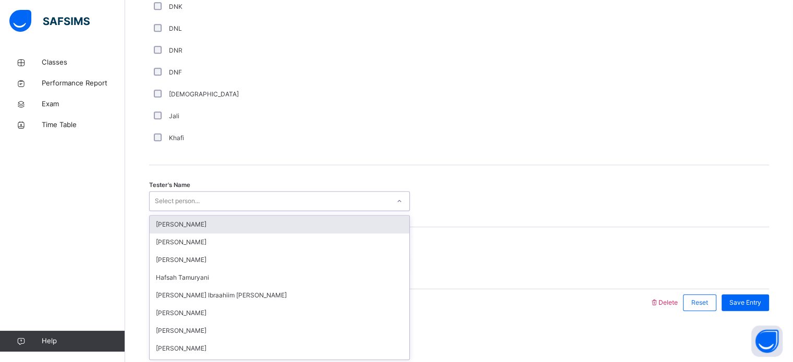
click at [207, 203] on div "Select person..." at bounding box center [270, 201] width 240 height 16
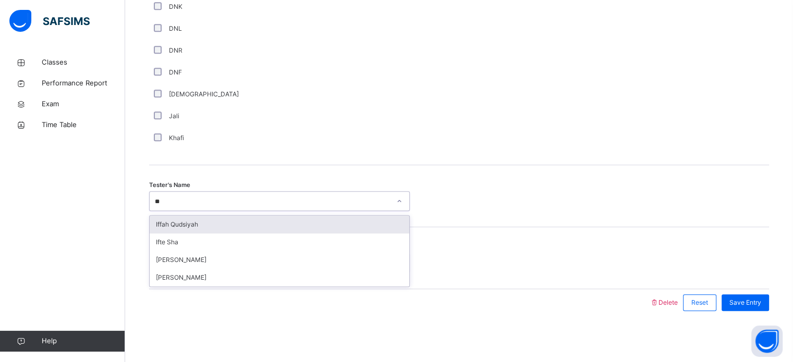
type input "***"
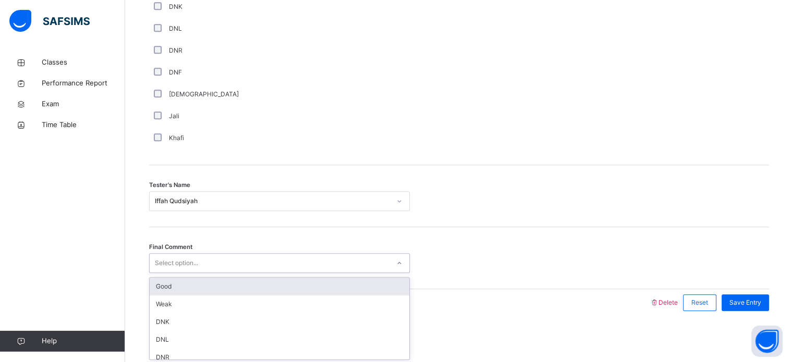
click at [230, 263] on div "Select option..." at bounding box center [270, 263] width 240 height 16
click at [192, 286] on div "Good" at bounding box center [280, 287] width 260 height 18
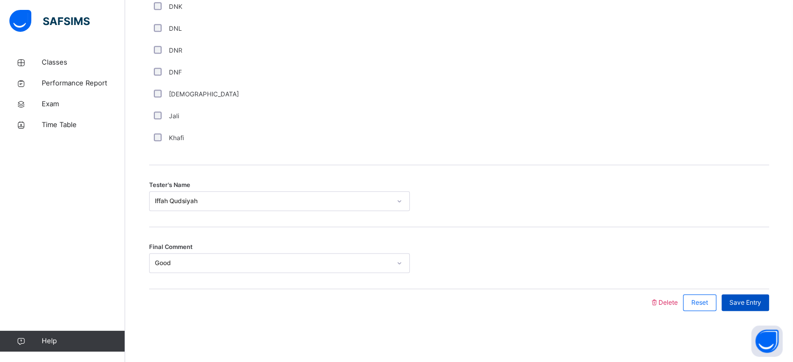
click at [750, 298] on span "Save Entry" at bounding box center [745, 302] width 32 height 9
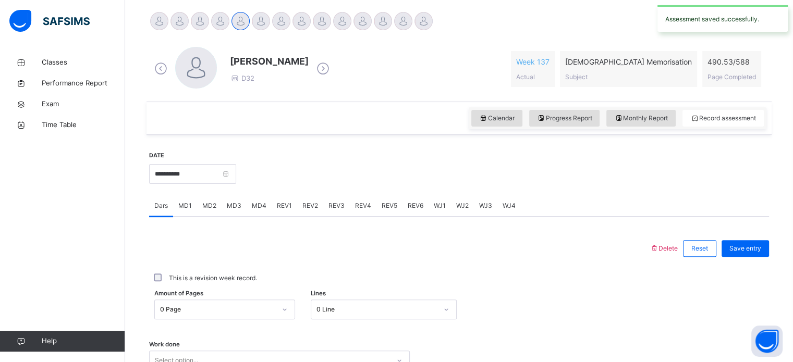
scroll to position [258, 0]
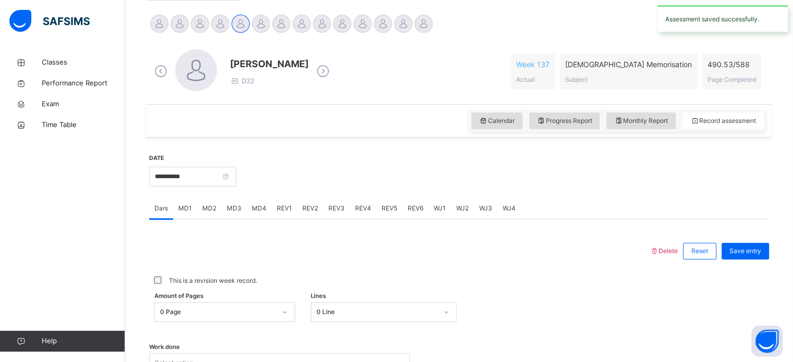
click at [361, 205] on span "REV4" at bounding box center [363, 208] width 16 height 9
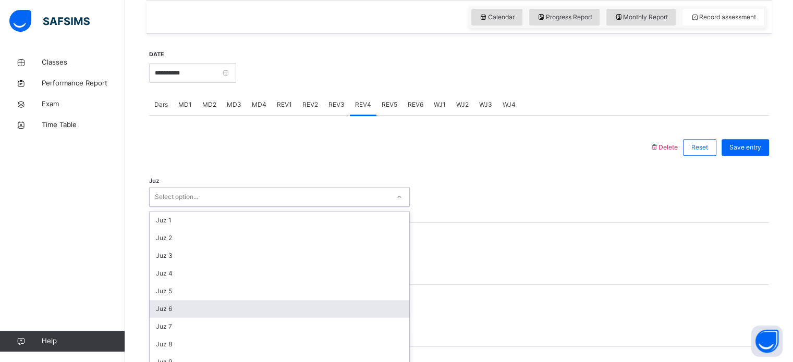
scroll to position [371, 0]
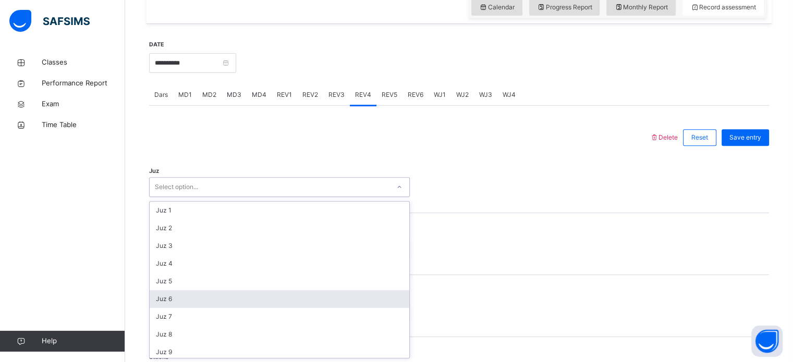
click at [282, 197] on div "option Juz 6 focused, 6 of 30. 30 results available. Use Up and Down to choose …" at bounding box center [279, 187] width 261 height 20
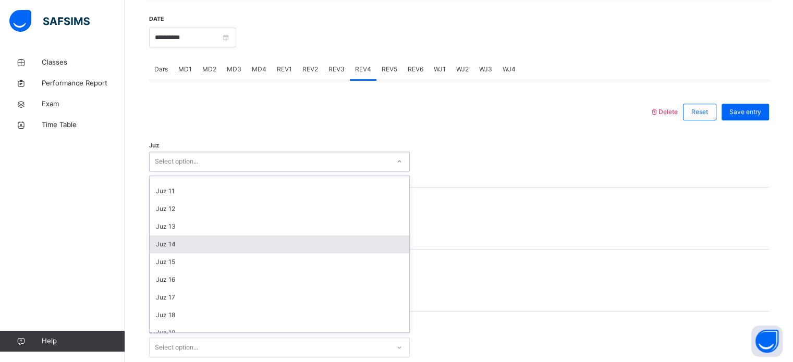
scroll to position [213, 0]
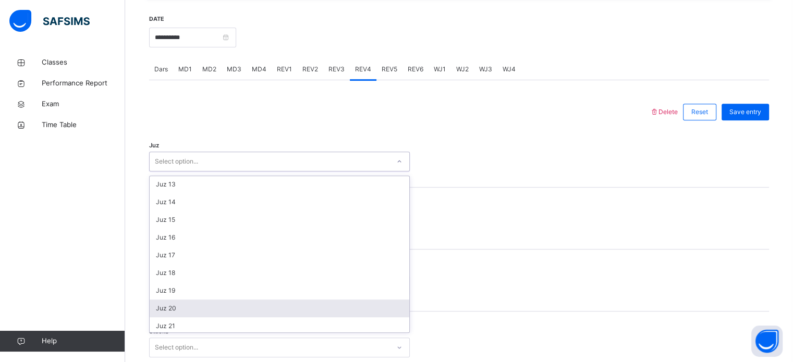
click at [227, 307] on div "Juz 20" at bounding box center [280, 309] width 260 height 18
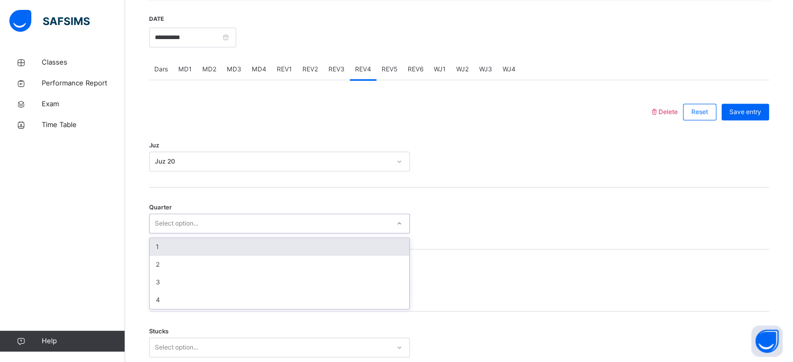
click at [203, 218] on div "Select option..." at bounding box center [270, 224] width 240 height 16
click at [192, 247] on div "1" at bounding box center [280, 247] width 260 height 18
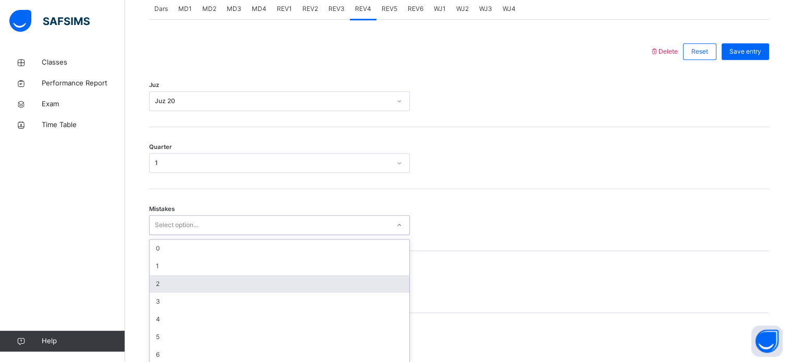
click at [191, 235] on div "option 2 focused, 3 of 7. 7 results available. Use Up and Down to choose option…" at bounding box center [279, 225] width 261 height 20
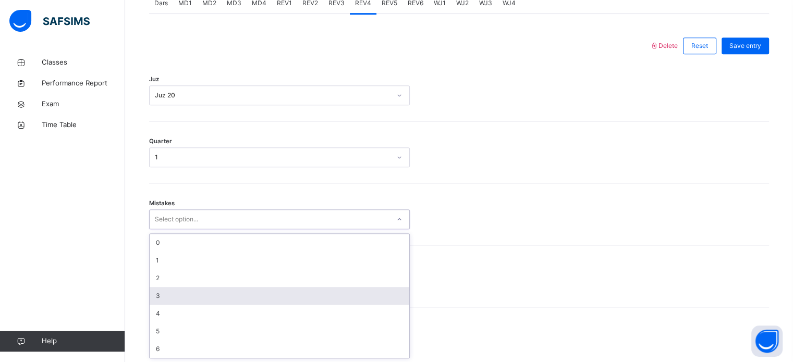
click at [174, 294] on div "3" at bounding box center [280, 296] width 260 height 18
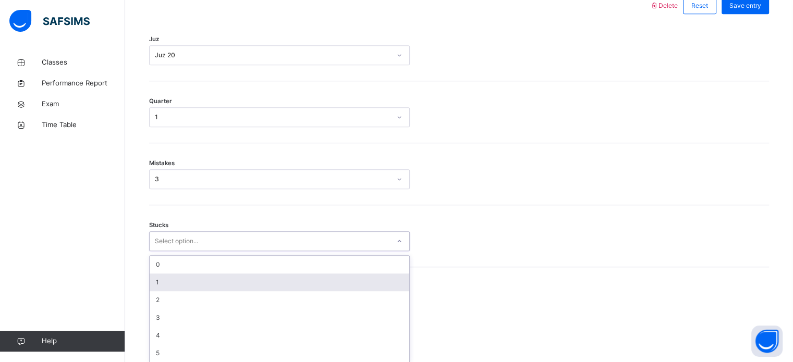
scroll to position [507, 0]
drag, startPoint x: 197, startPoint y: 276, endPoint x: 177, endPoint y: 282, distance: 21.1
click at [177, 248] on div "option 1 focused, 2 of 6. 6 results available. Use Up and Down to choose option…" at bounding box center [279, 238] width 261 height 20
click at [177, 282] on div "1" at bounding box center [280, 279] width 260 height 18
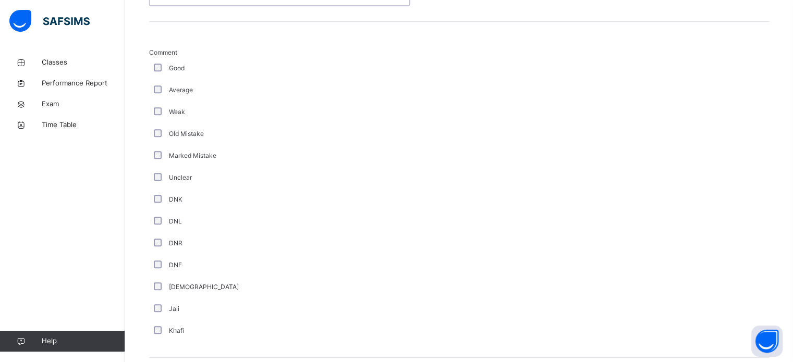
scroll to position [750, 0]
click at [156, 192] on div "DNK" at bounding box center [279, 199] width 261 height 22
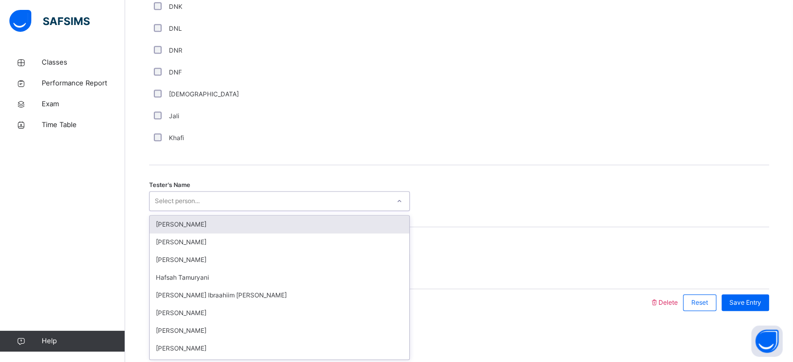
click at [199, 194] on div "Select person..." at bounding box center [177, 201] width 45 height 20
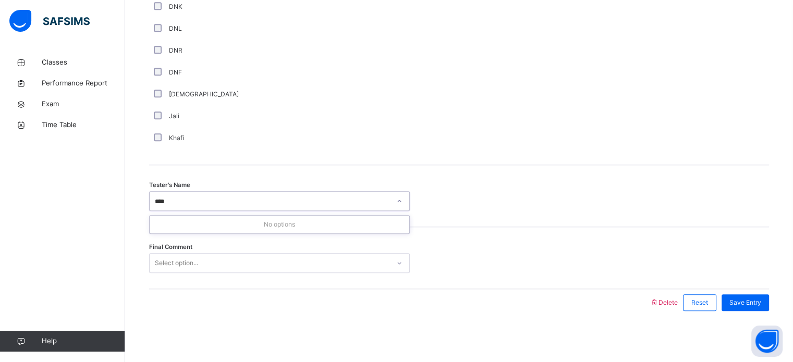
type input "***"
click at [266, 262] on div "Select option..." at bounding box center [270, 263] width 240 height 16
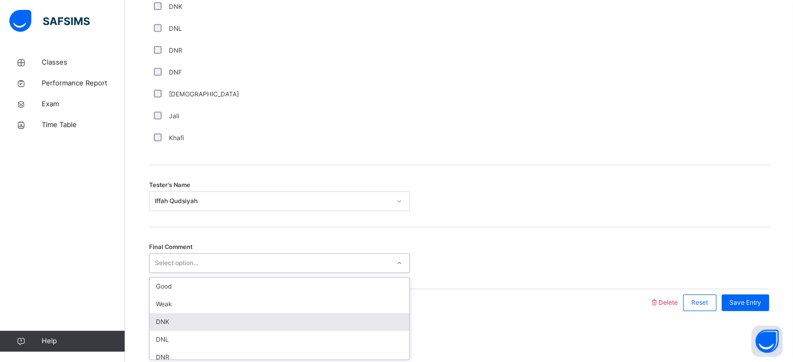
click at [239, 326] on div "DNK" at bounding box center [280, 322] width 260 height 18
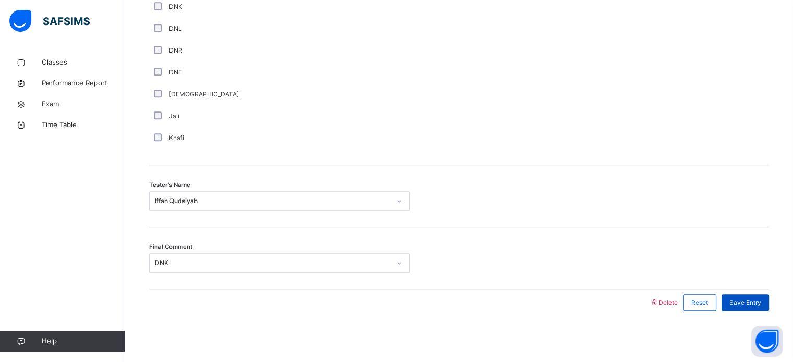
click at [761, 298] on span "Save Entry" at bounding box center [745, 302] width 32 height 9
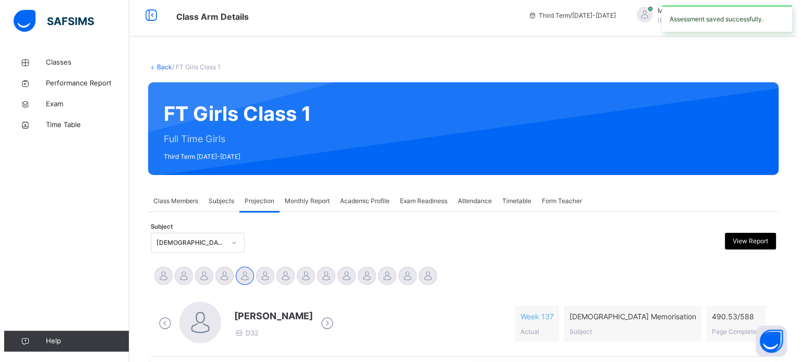
scroll to position [0, 0]
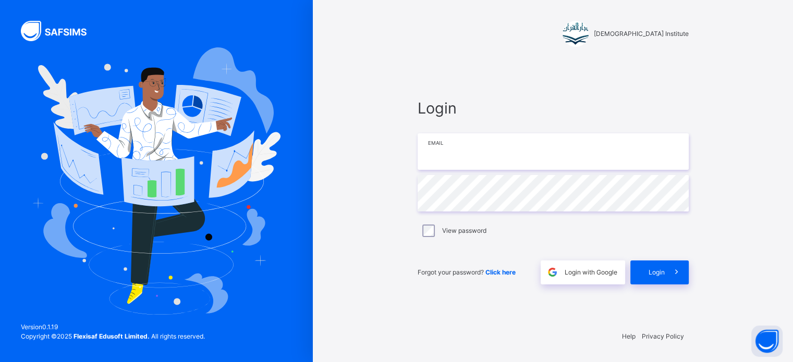
type input "**********"
